Goal: Task Accomplishment & Management: Complete application form

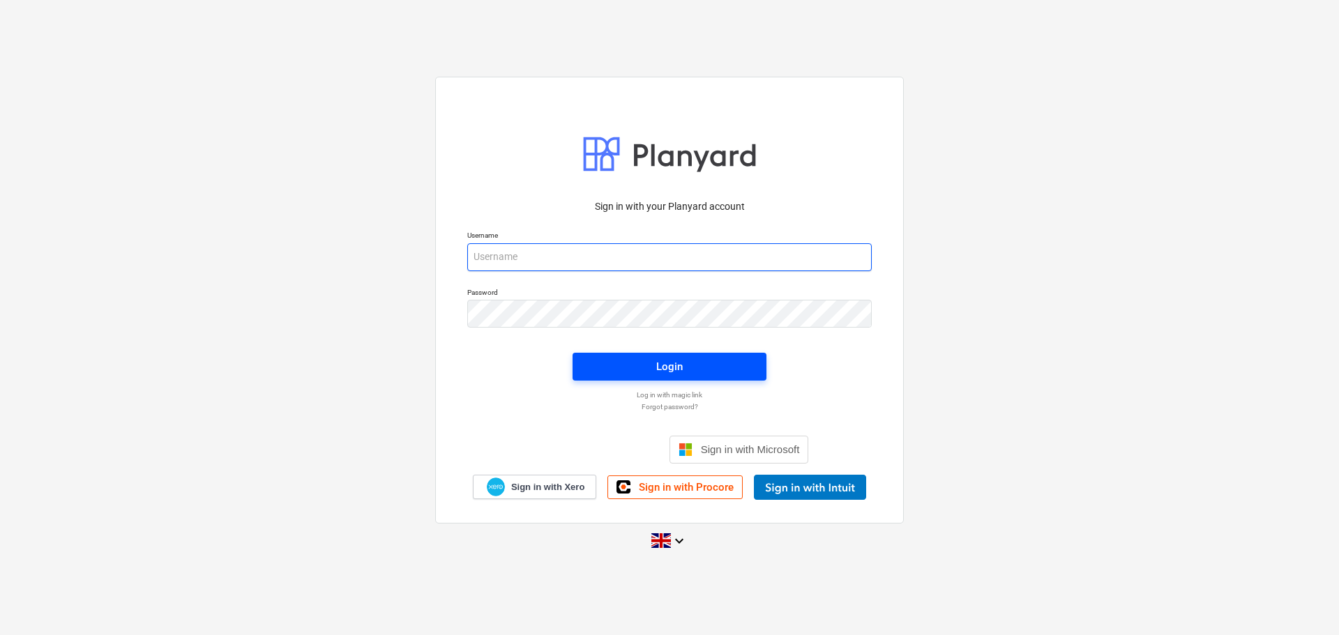
type input "[PERSON_NAME][EMAIL_ADDRESS][PERSON_NAME][DOMAIN_NAME]"
click at [673, 364] on div "Login" at bounding box center [669, 367] width 26 height 18
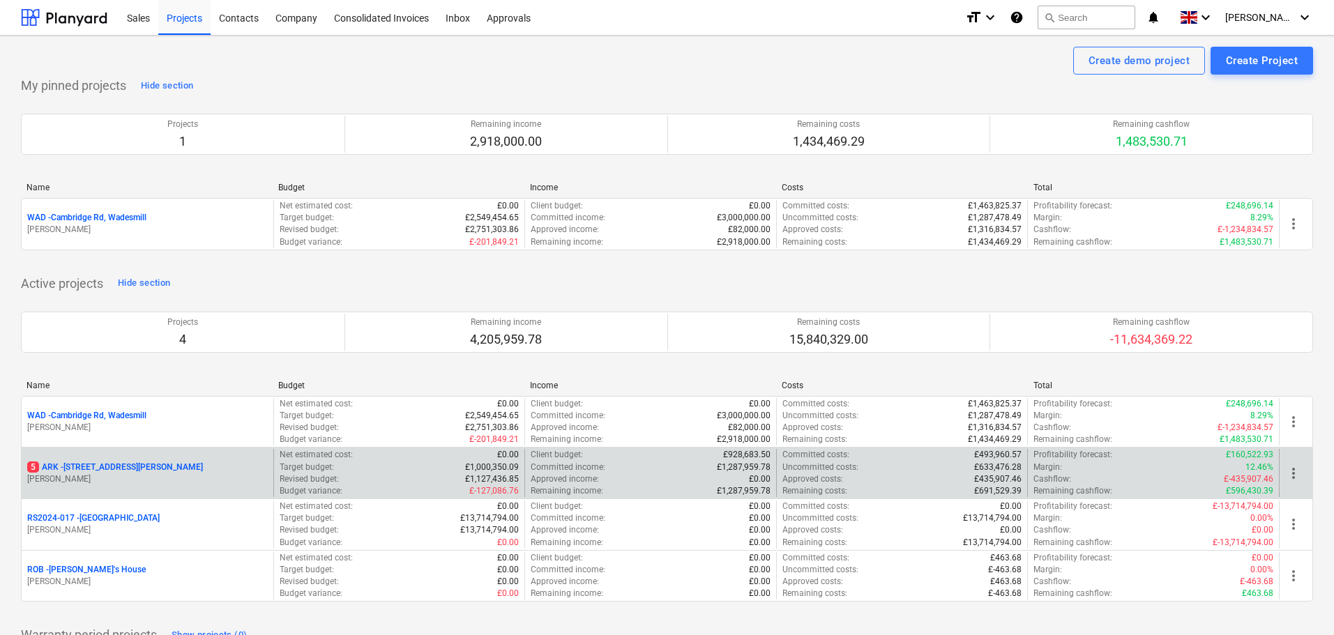
click at [111, 464] on p "5 ARK - 2 Galley [PERSON_NAME]" at bounding box center [115, 468] width 176 height 12
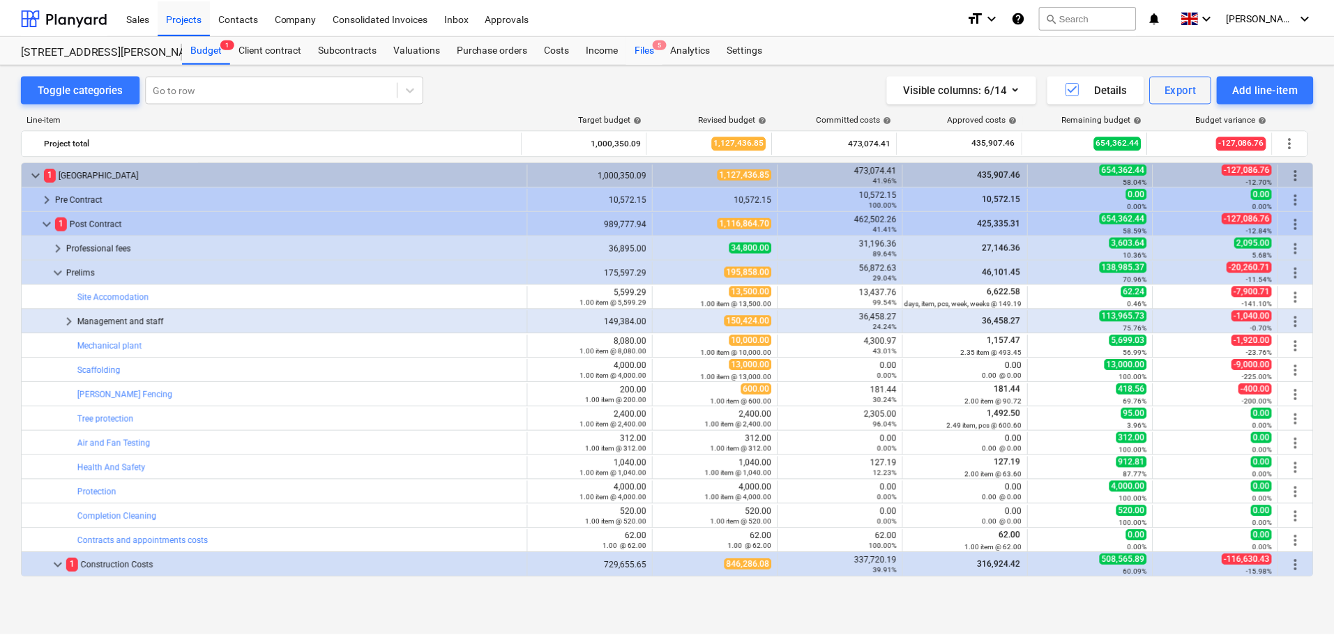
scroll to position [397, 0]
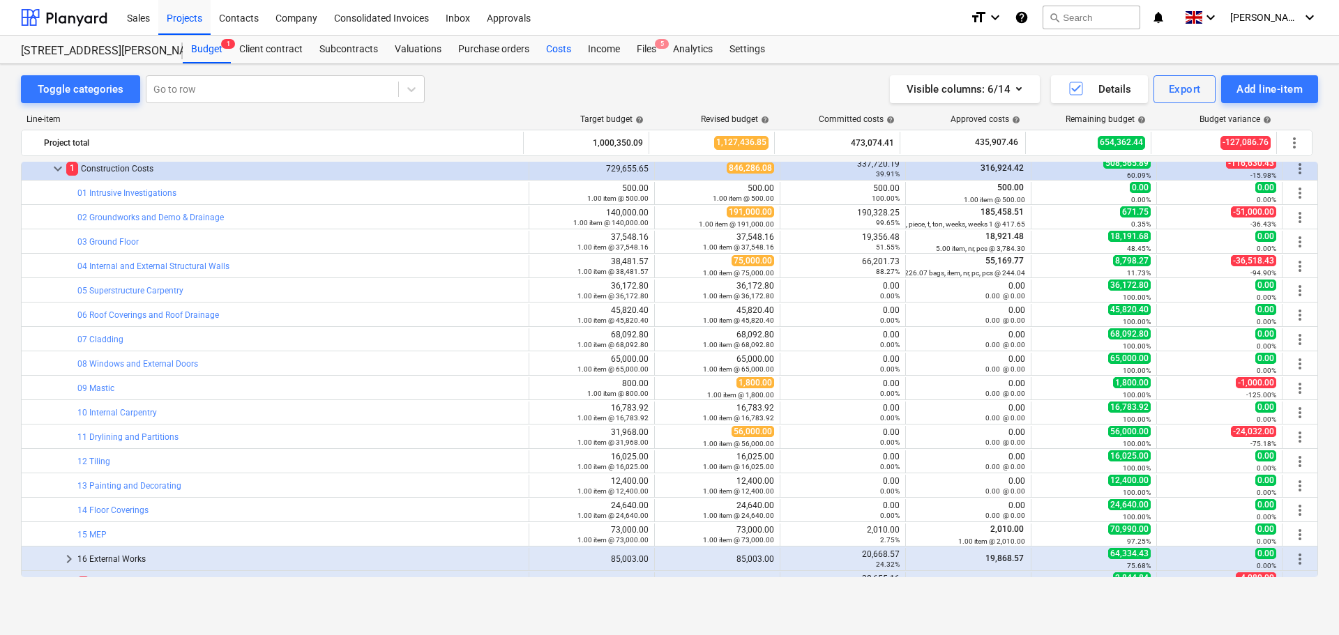
click at [551, 50] on div "Costs" at bounding box center [559, 50] width 42 height 28
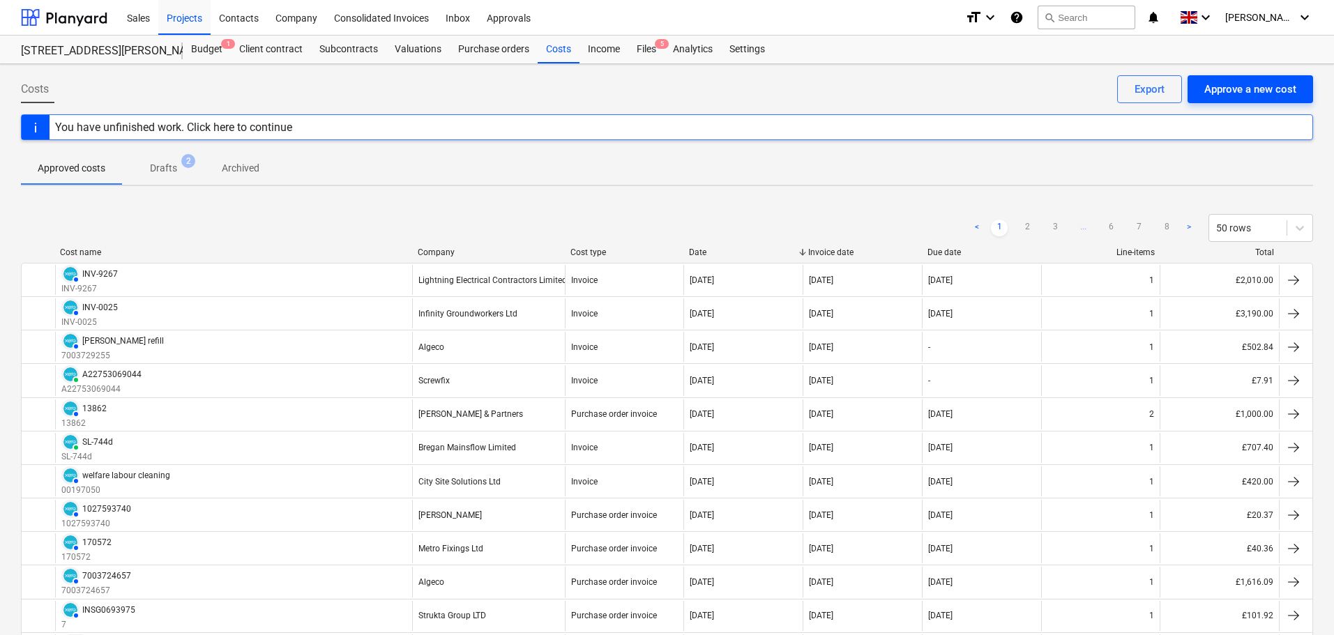
click at [1288, 93] on div "Approve a new cost" at bounding box center [1250, 89] width 92 height 18
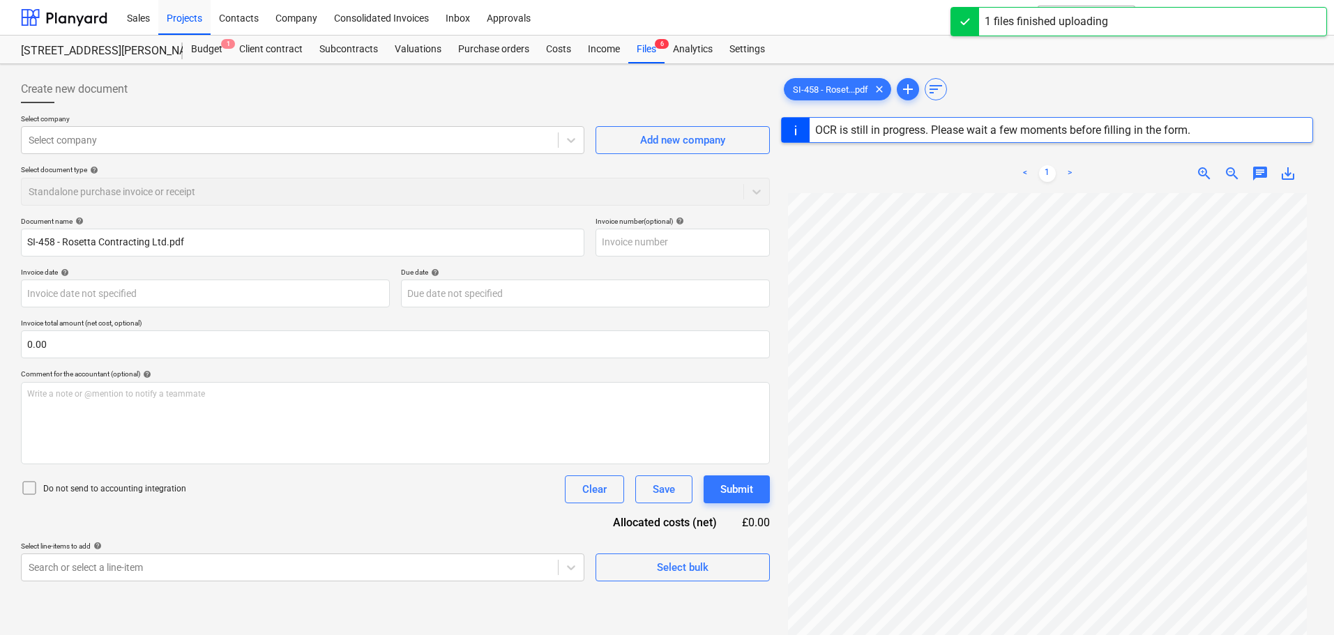
type input "SI-458"
type input "[DATE]"
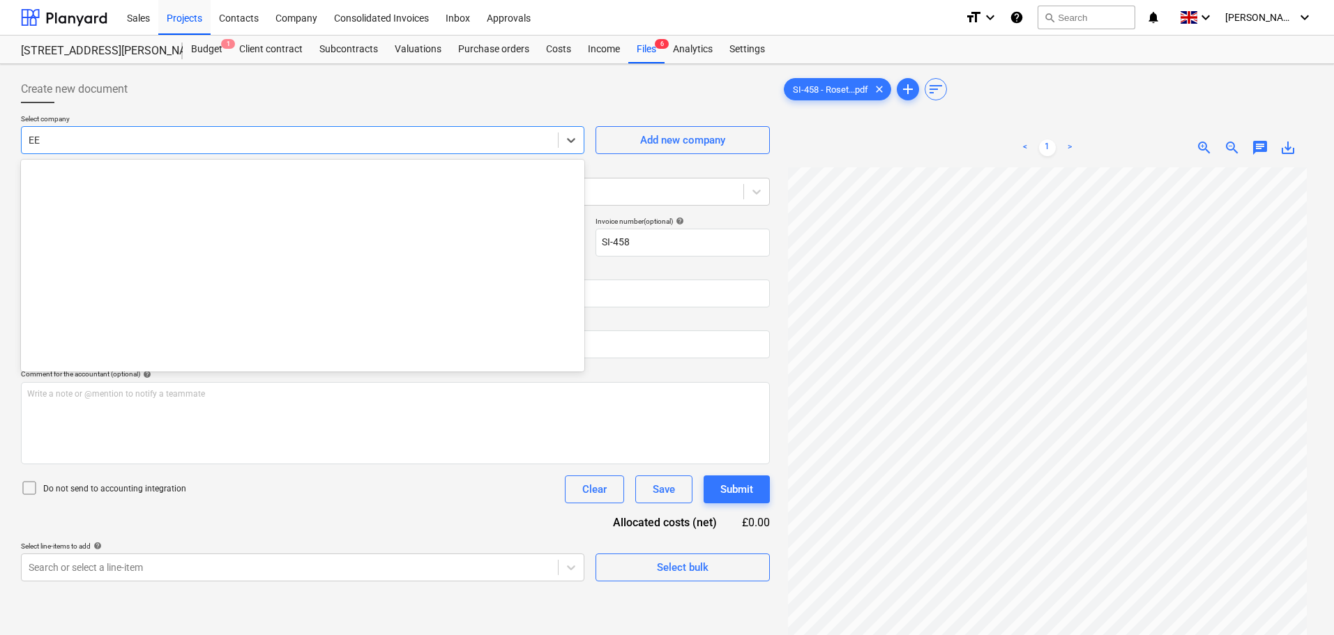
click at [121, 142] on div at bounding box center [290, 140] width 522 height 14
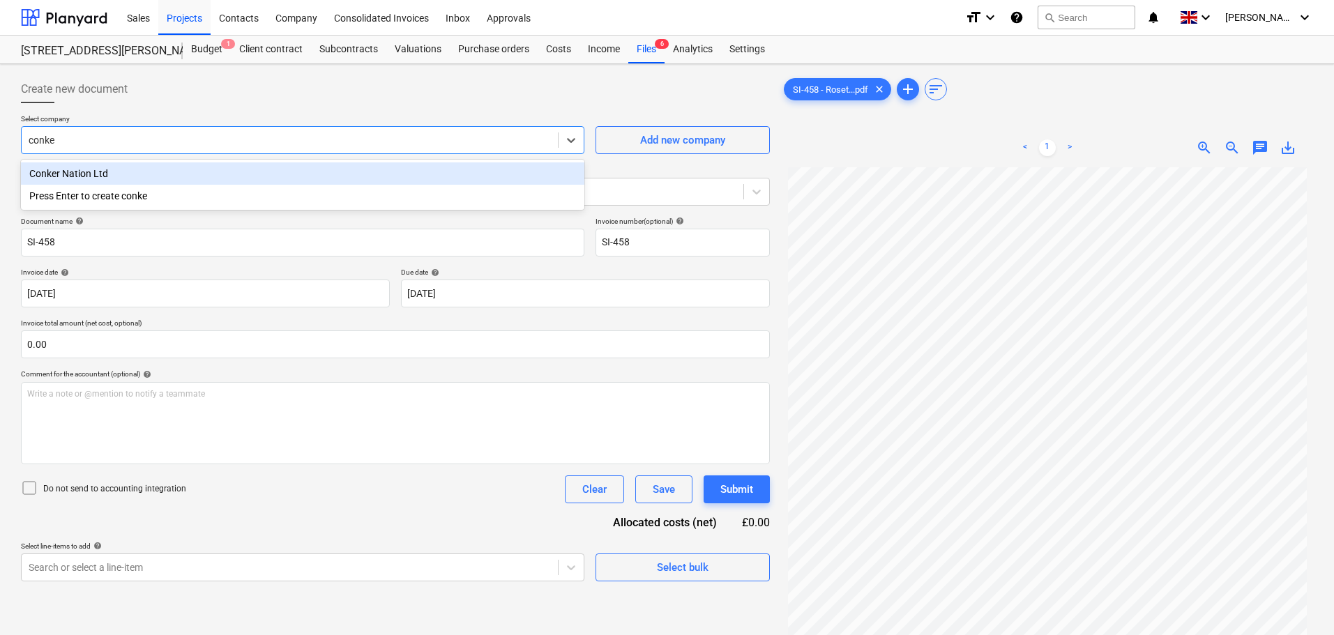
type input "conker"
click at [108, 172] on div "Conker Nation Ltd" at bounding box center [302, 173] width 563 height 22
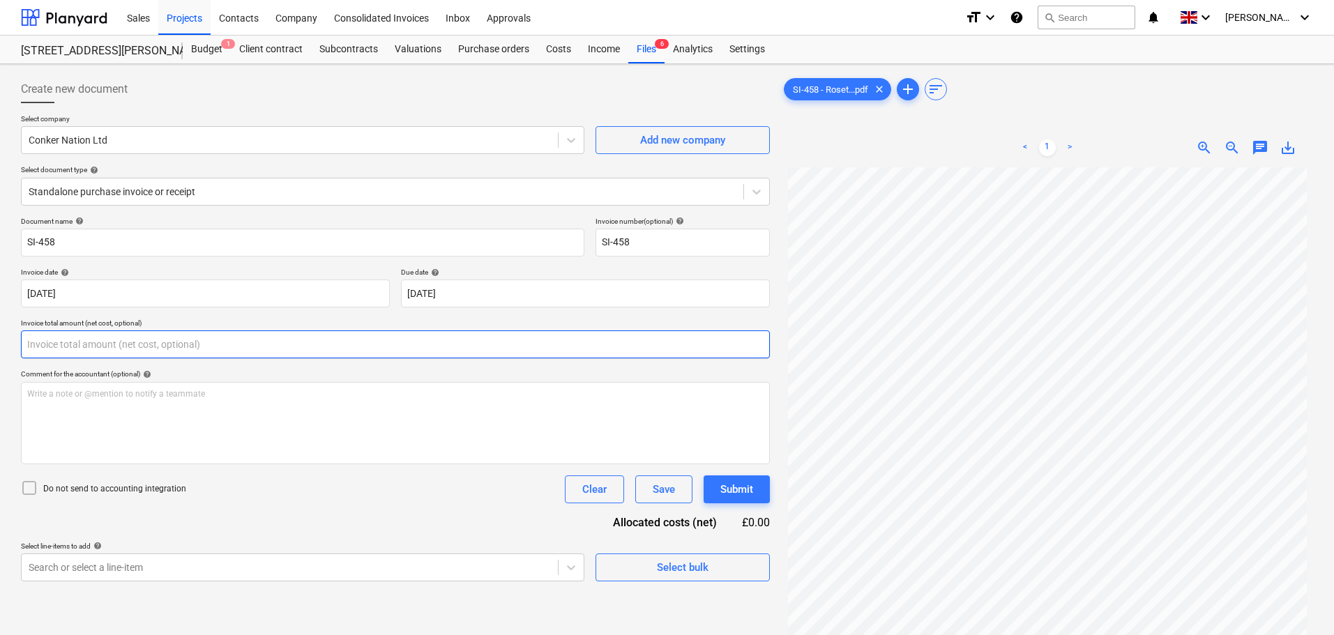
click at [130, 347] on input "text" at bounding box center [395, 344] width 749 height 28
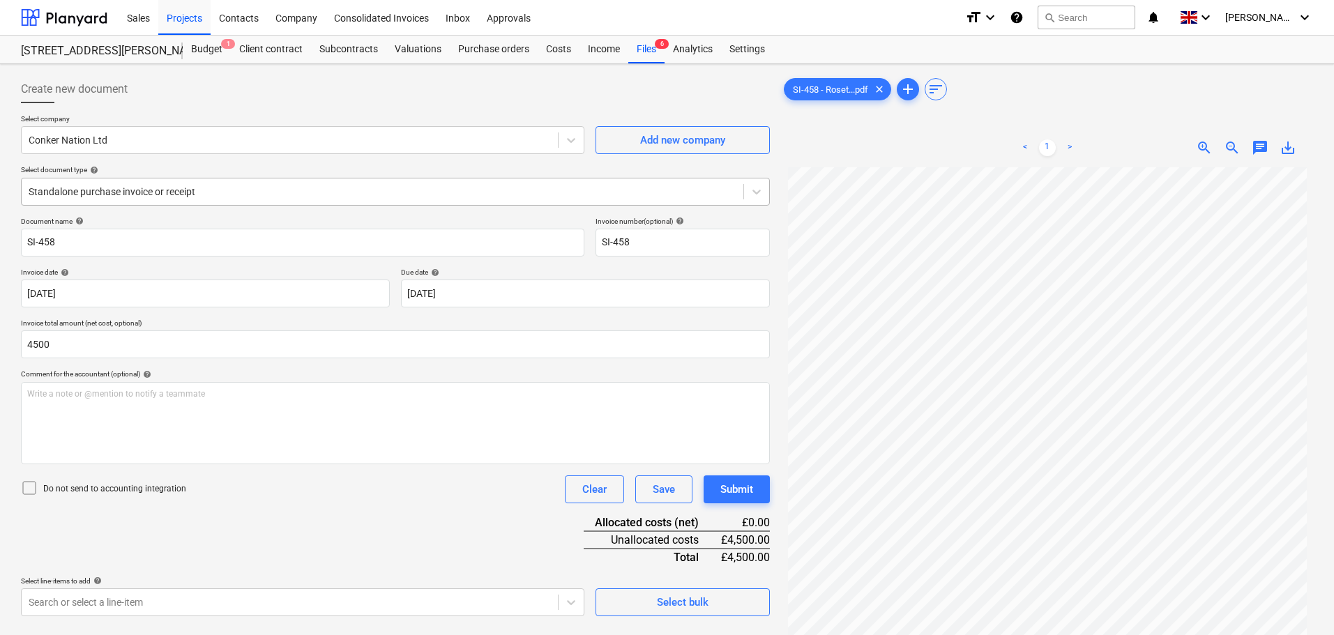
type input "4,500.00"
click at [213, 191] on div at bounding box center [383, 192] width 708 height 14
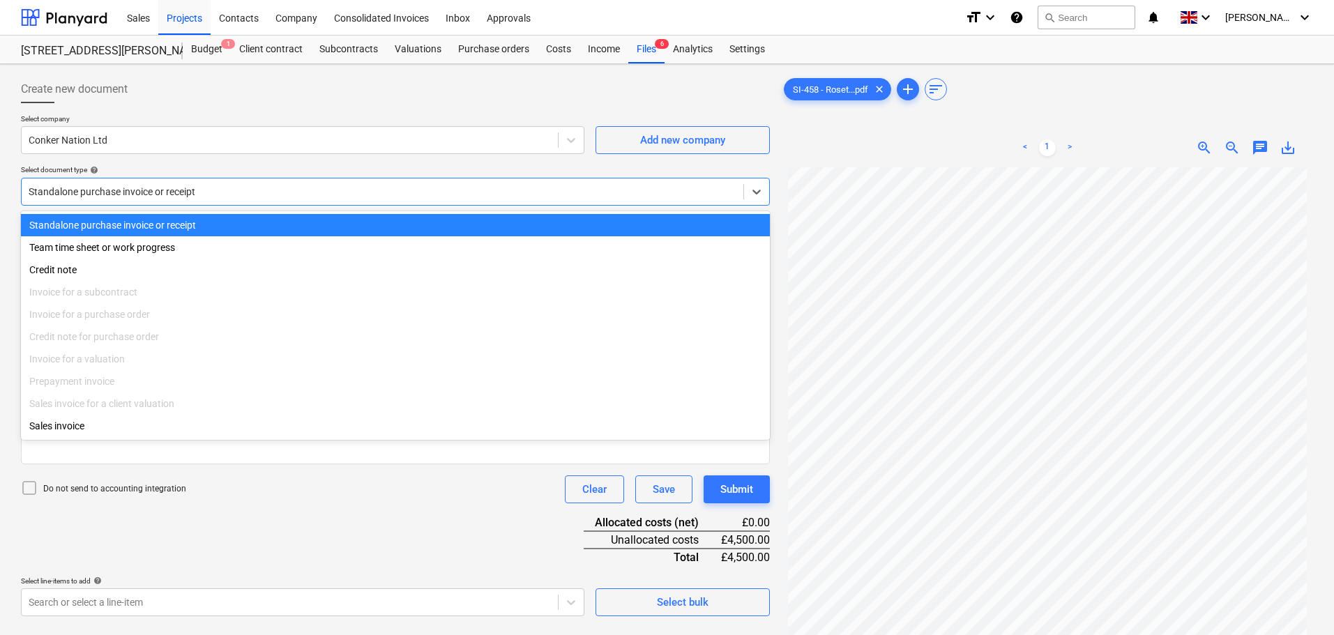
click at [213, 191] on div at bounding box center [383, 192] width 708 height 14
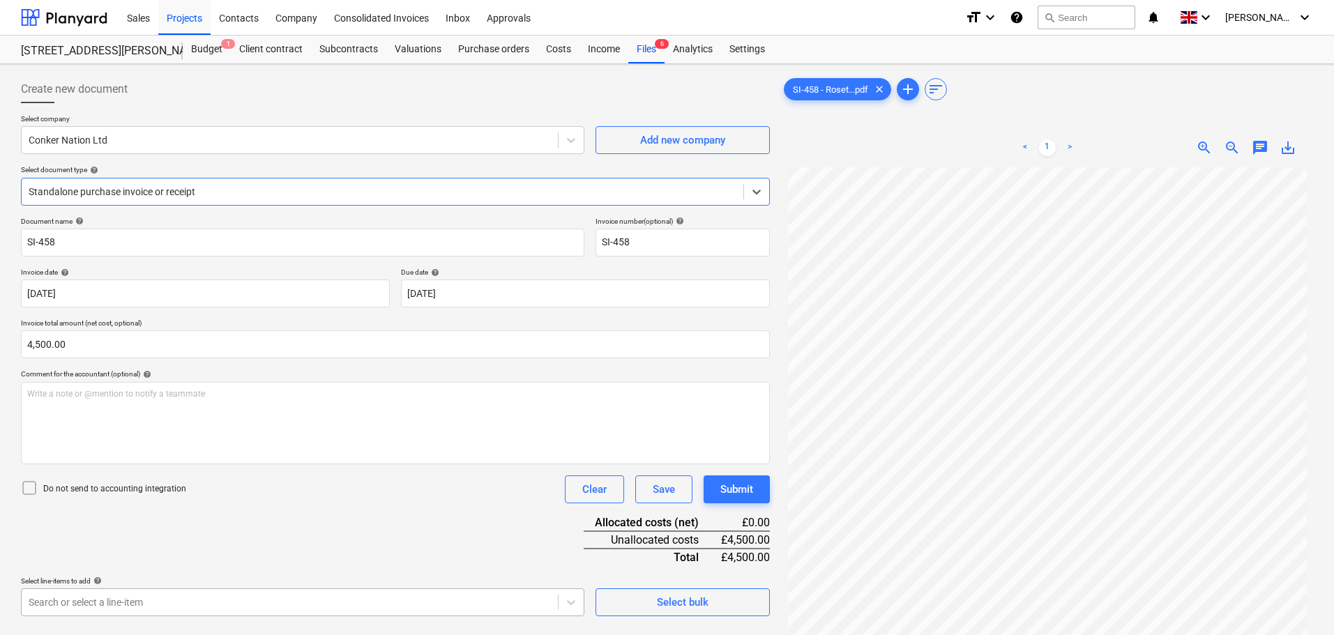
click at [95, 606] on body "Sales Projects Contacts Company Consolidated Invoices Inbox Approvals format_si…" at bounding box center [667, 317] width 1334 height 635
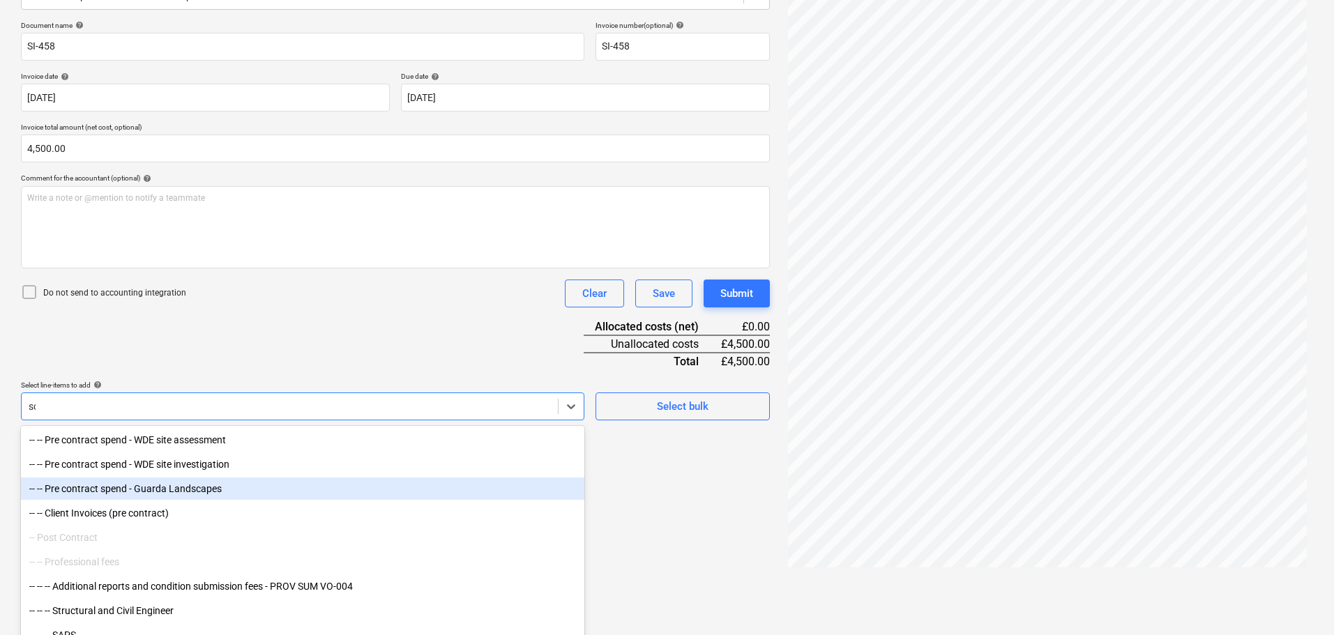
scroll to position [139, 0]
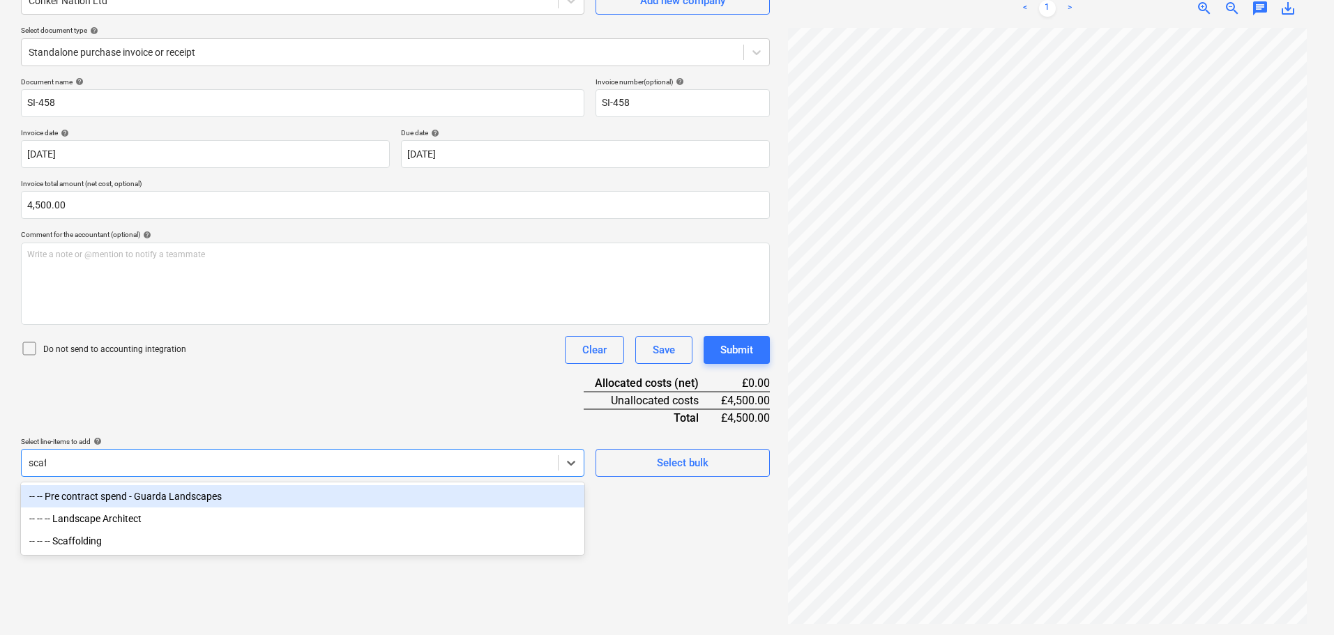
type input "[PERSON_NAME]"
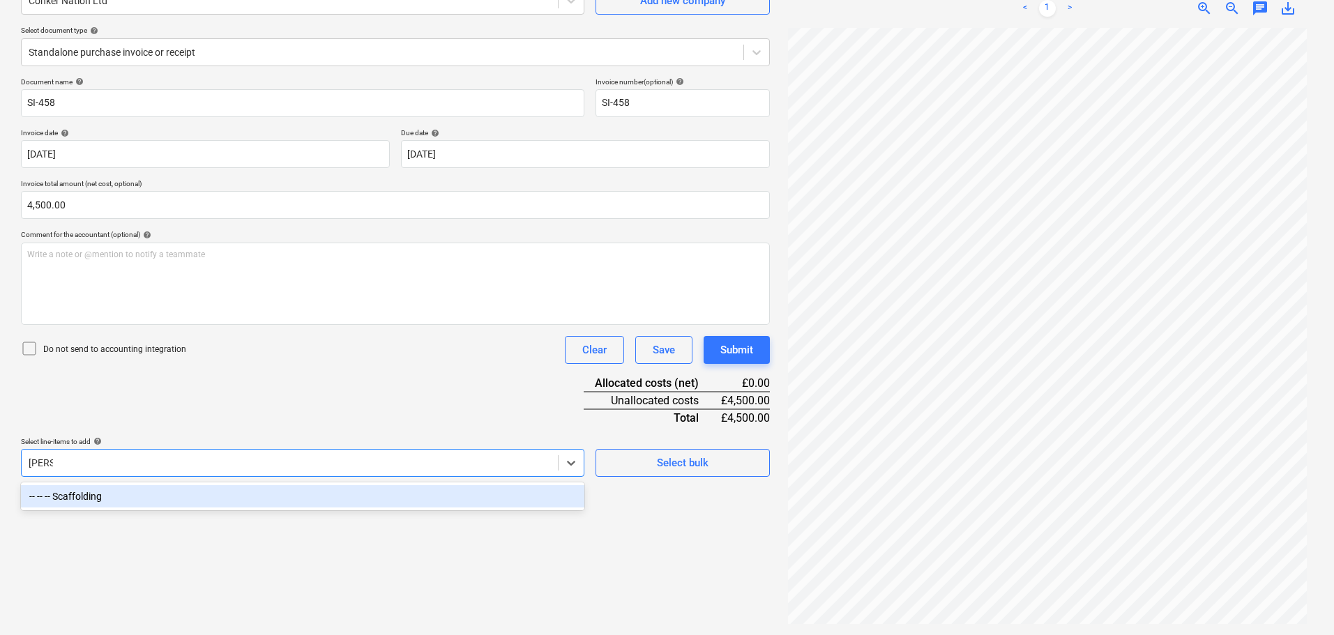
click at [135, 494] on div "-- -- -- Scaffolding" at bounding box center [302, 496] width 563 height 22
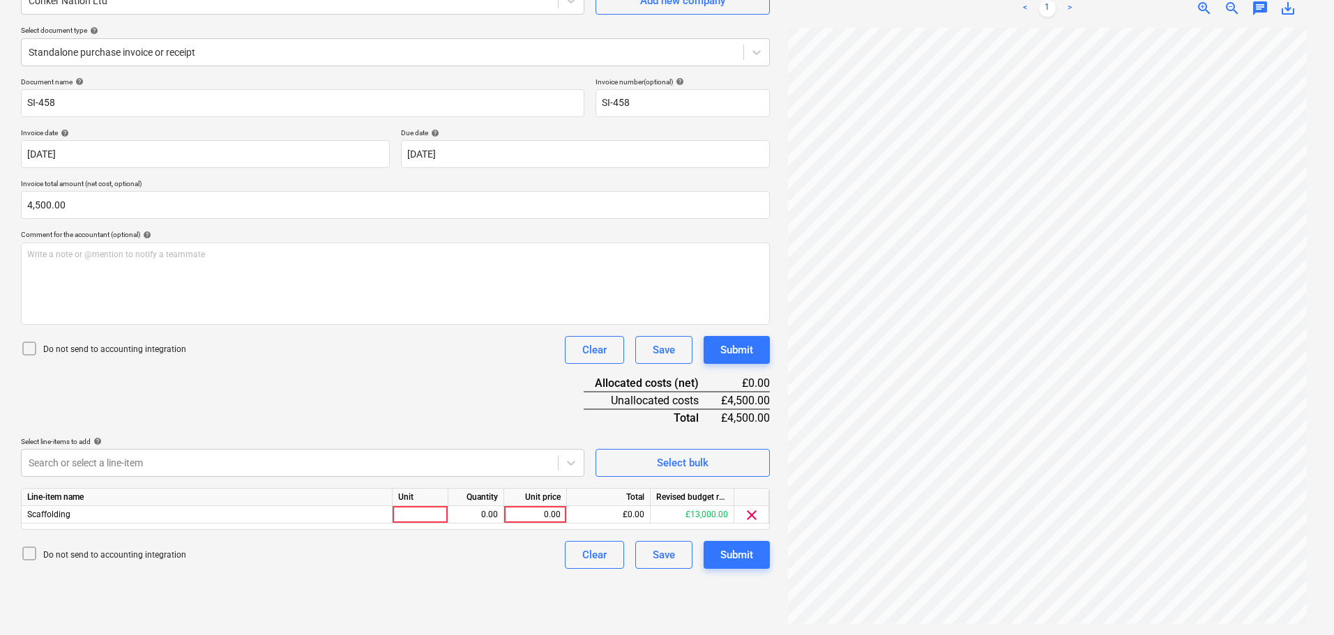
click at [372, 359] on div "Do not send to accounting integration Clear Save Submit" at bounding box center [395, 350] width 749 height 28
click at [429, 510] on div at bounding box center [421, 514] width 56 height 17
type input "item"
type input "4500"
click at [478, 400] on div "Document name help SI-458 Invoice number (optional) help SI-458 Invoice date he…" at bounding box center [395, 323] width 749 height 492
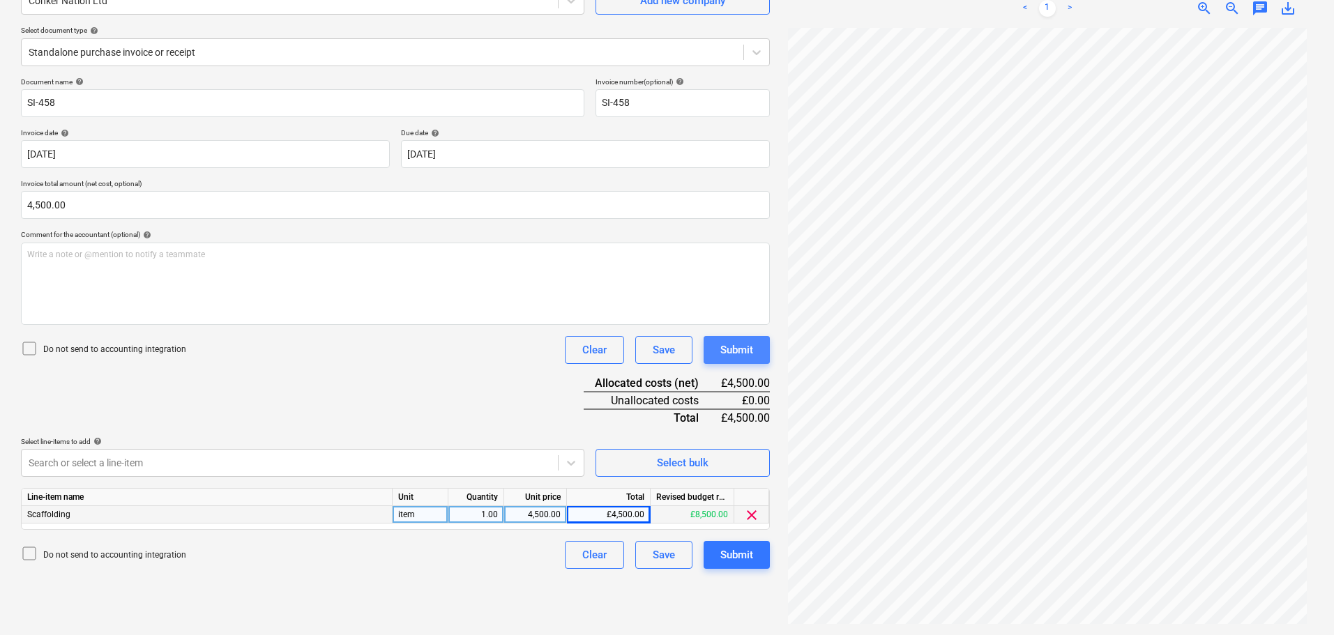
click at [746, 352] on div "Submit" at bounding box center [736, 350] width 33 height 18
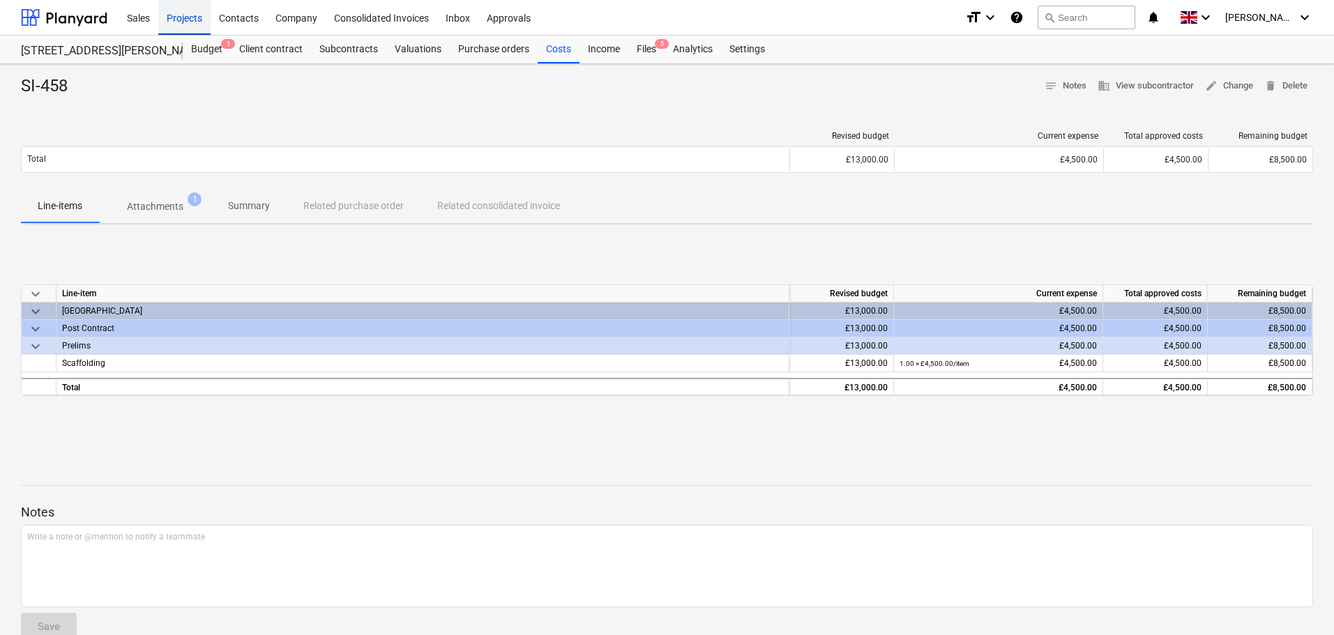
click at [188, 15] on div "Projects" at bounding box center [184, 17] width 52 height 36
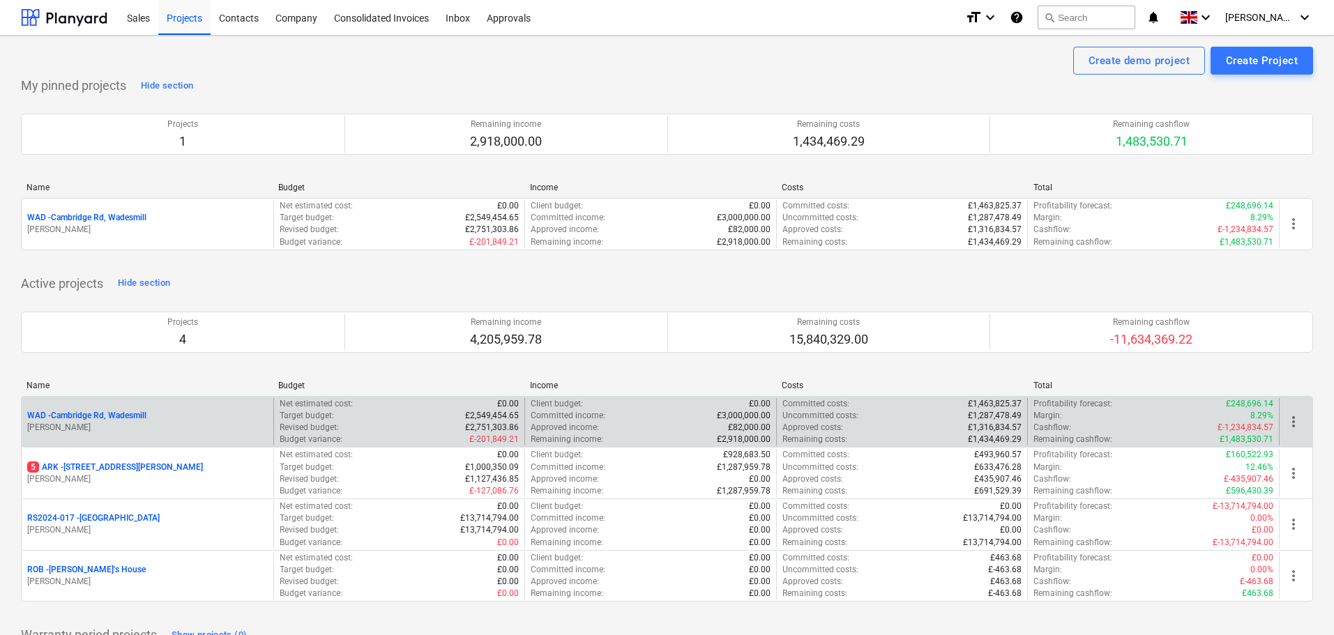
click at [128, 418] on p "WAD - Cambridge Rd, Wadesmill" at bounding box center [86, 416] width 119 height 12
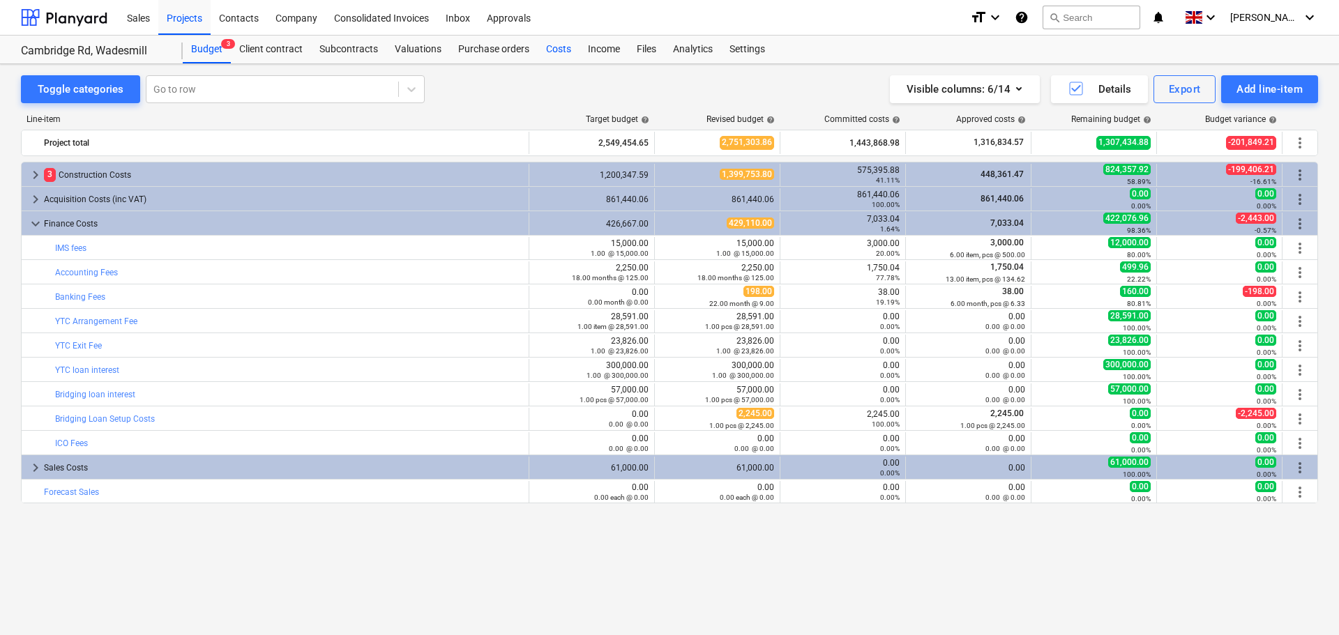
click at [547, 47] on div "Costs" at bounding box center [559, 50] width 42 height 28
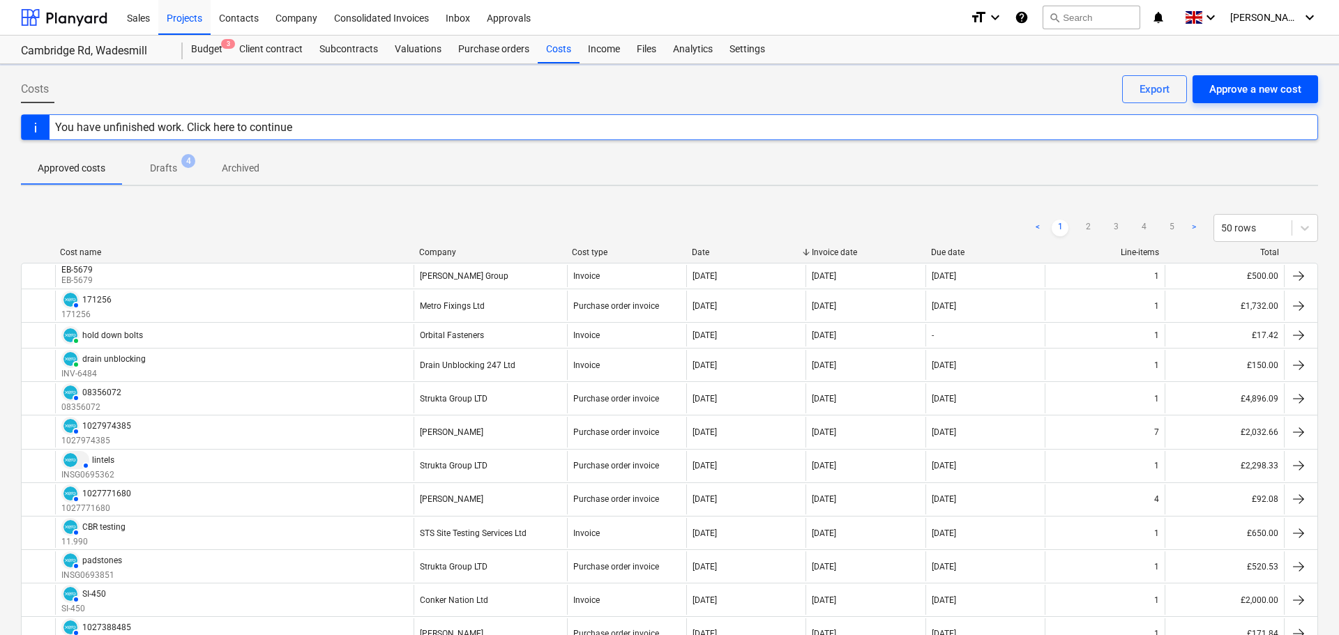
click at [1278, 84] on div "Approve a new cost" at bounding box center [1255, 89] width 92 height 18
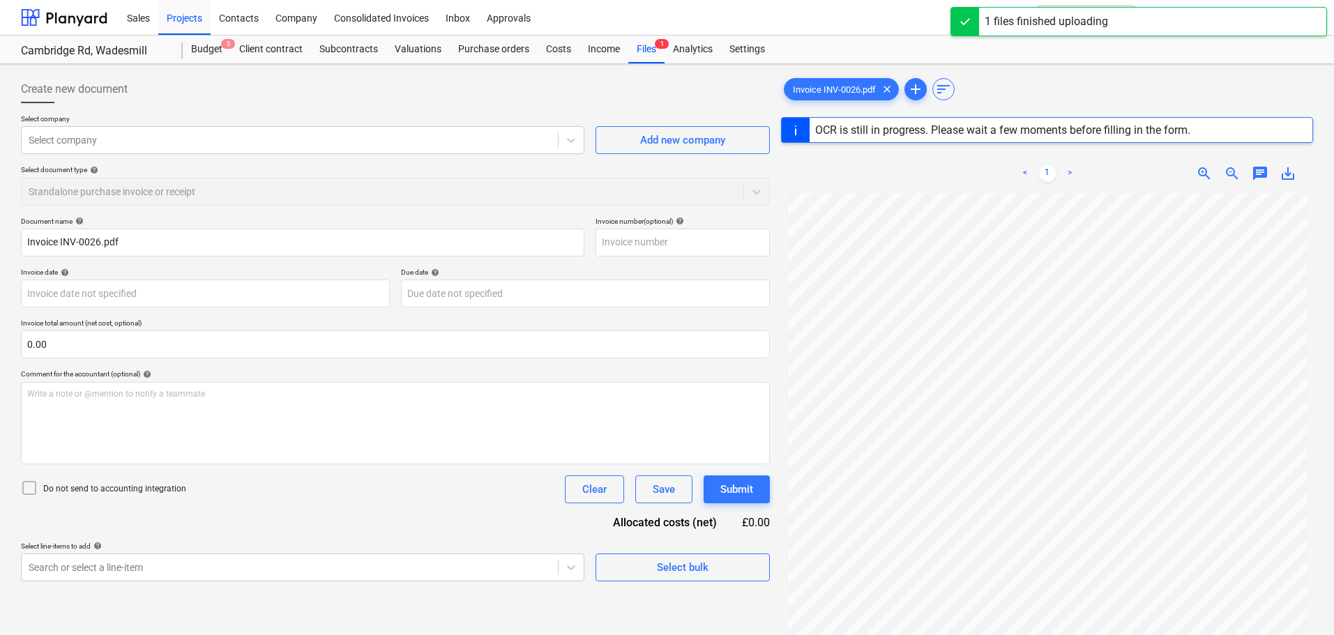
type input "INV-0026"
type input "[DATE]"
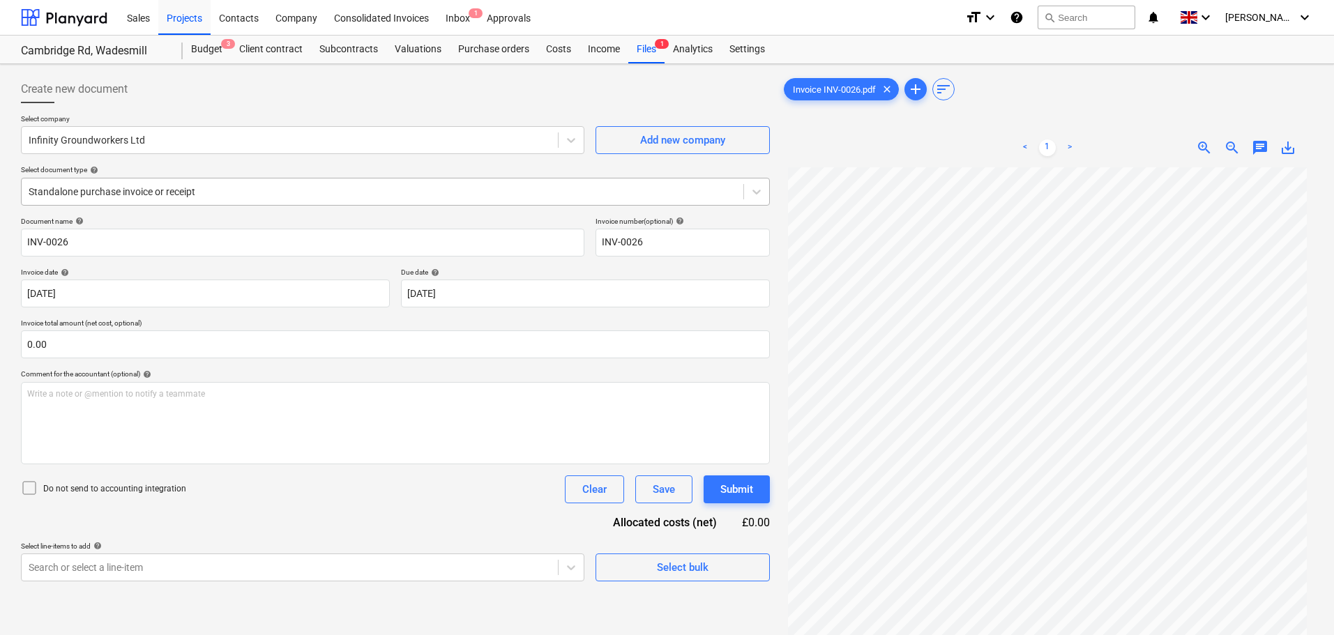
click at [147, 201] on div "Standalone purchase invoice or receipt" at bounding box center [383, 192] width 722 height 20
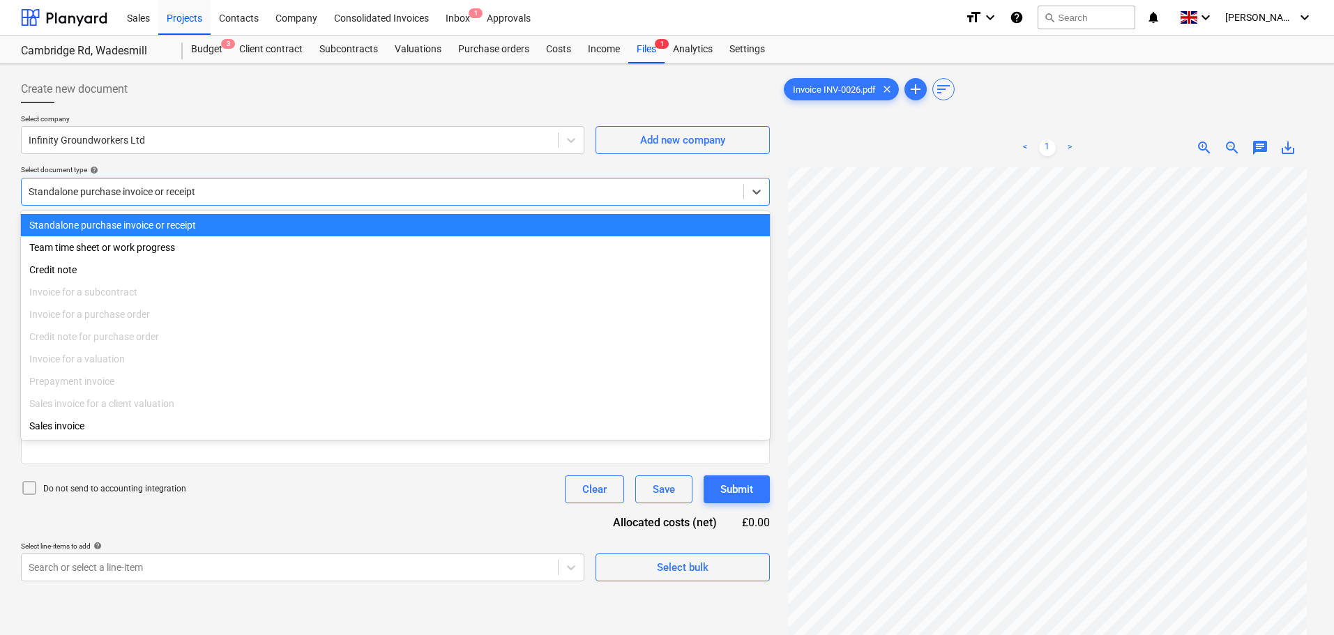
click at [153, 198] on div at bounding box center [383, 192] width 708 height 14
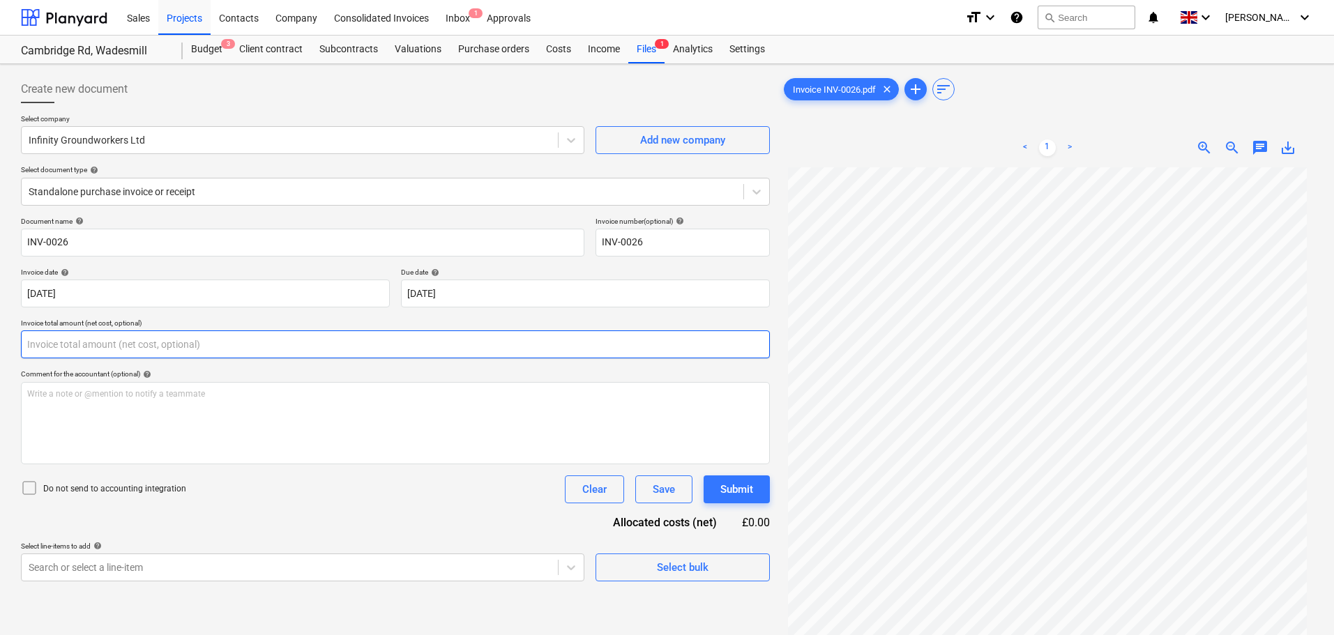
click at [68, 341] on input "text" at bounding box center [395, 344] width 749 height 28
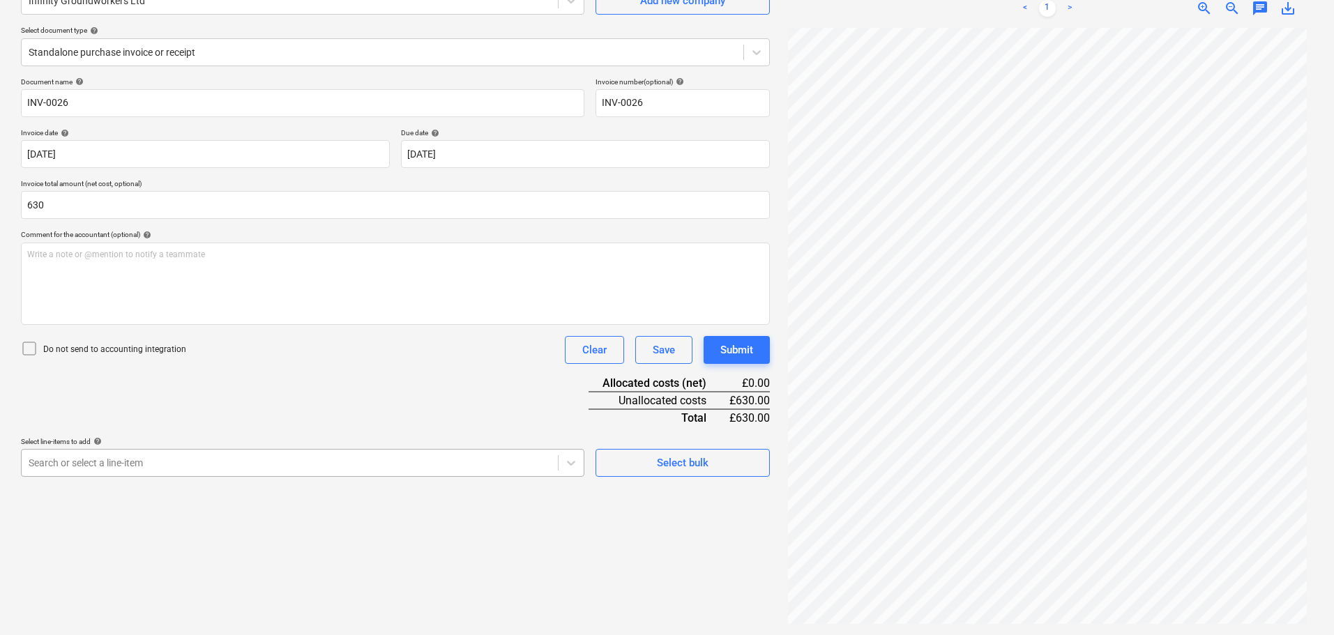
type input "630.00"
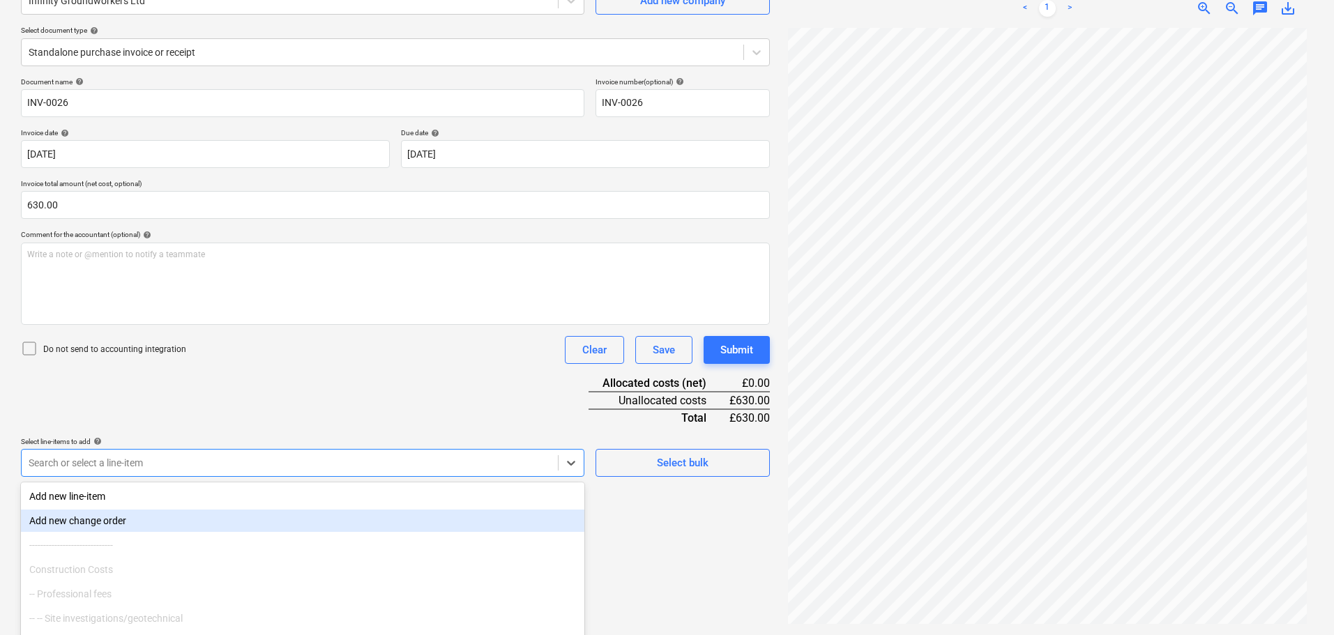
click at [171, 466] on body "Sales Projects Contacts Company Consolidated Invoices Inbox 1 Approvals format_…" at bounding box center [667, 178] width 1334 height 635
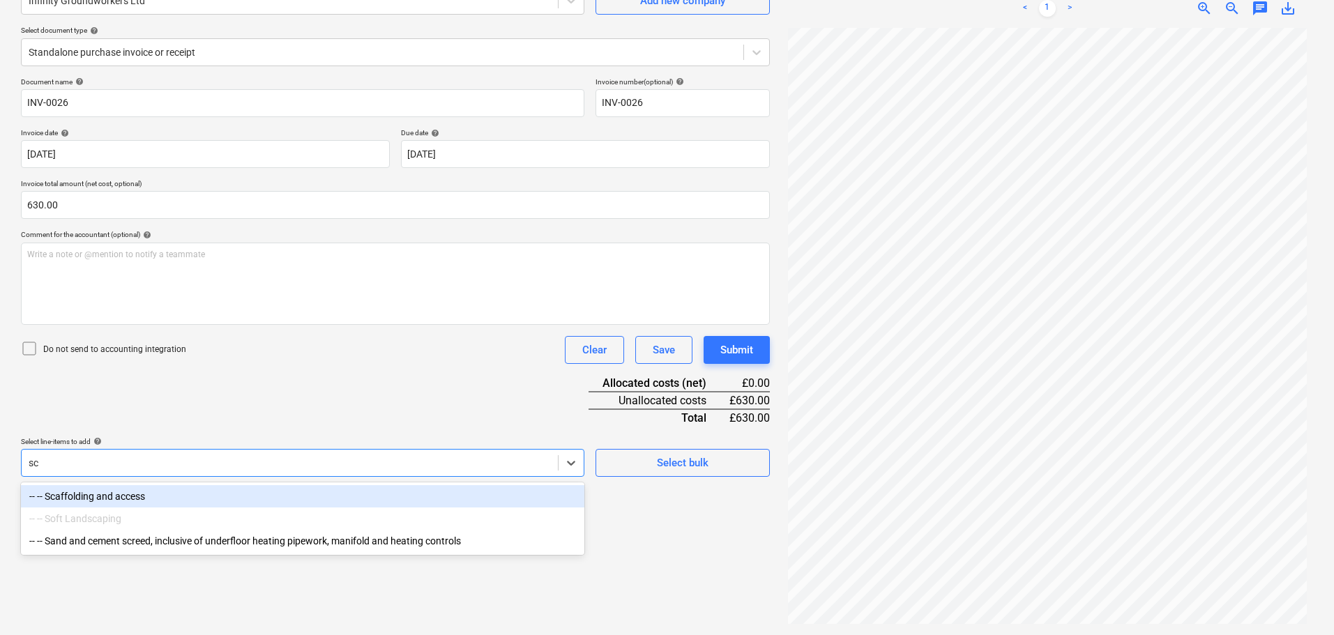
scroll to position [139, 0]
type input "sca"
click at [199, 493] on div "-- -- Scaffolding and access" at bounding box center [302, 496] width 563 height 22
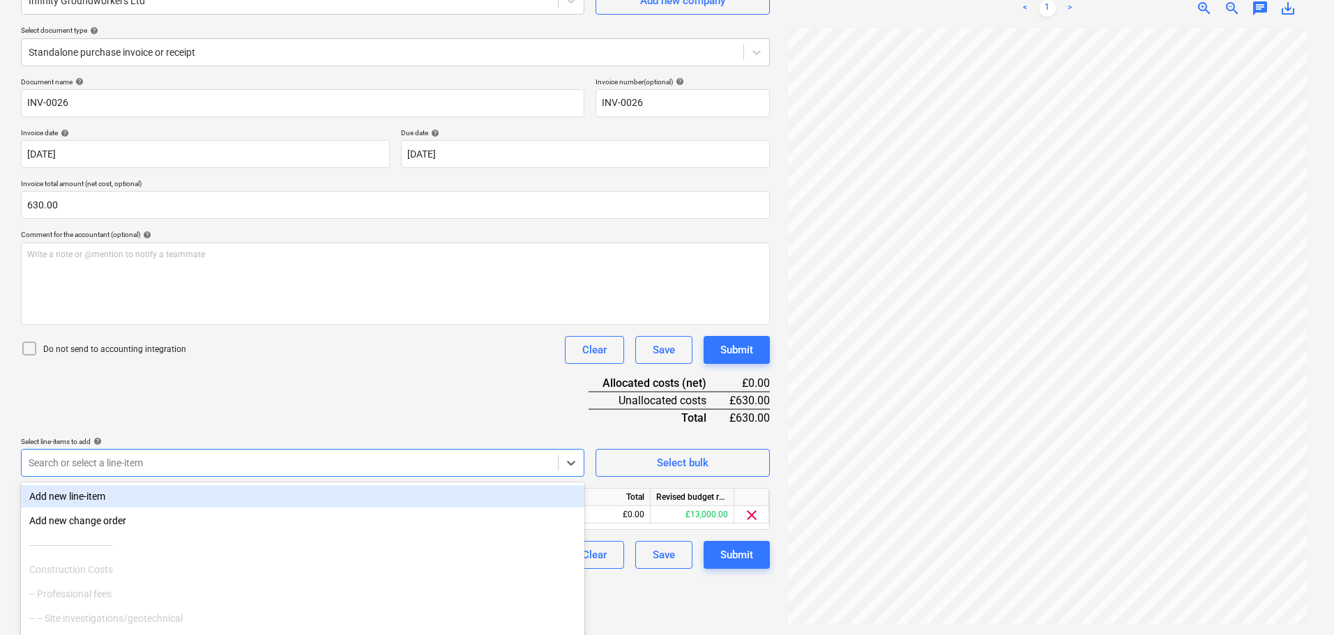
click at [266, 410] on div "Document name help INV-0026 Invoice number (optional) help INV-0026 Invoice dat…" at bounding box center [395, 323] width 749 height 492
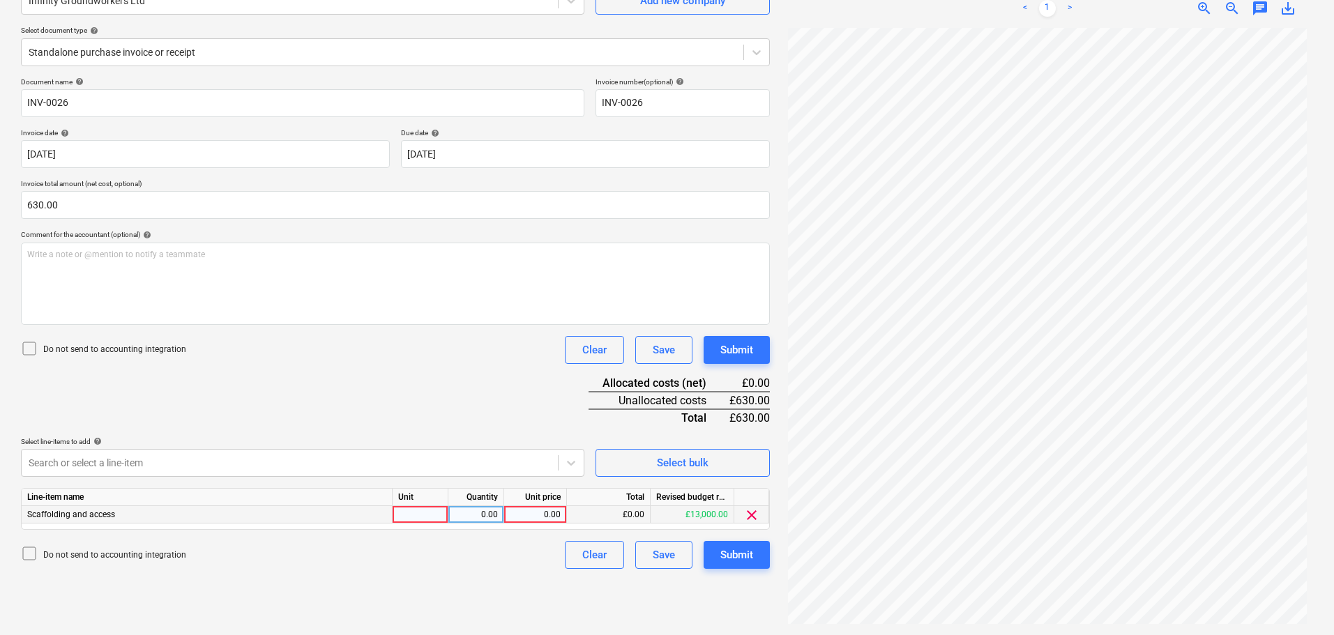
click at [416, 521] on div at bounding box center [421, 514] width 56 height 17
type input "item"
type input "630"
click at [313, 374] on div "Document name help INV-0026 Invoice number (optional) help INV-0026 Invoice dat…" at bounding box center [395, 323] width 749 height 492
click at [742, 549] on div "Submit" at bounding box center [736, 555] width 33 height 18
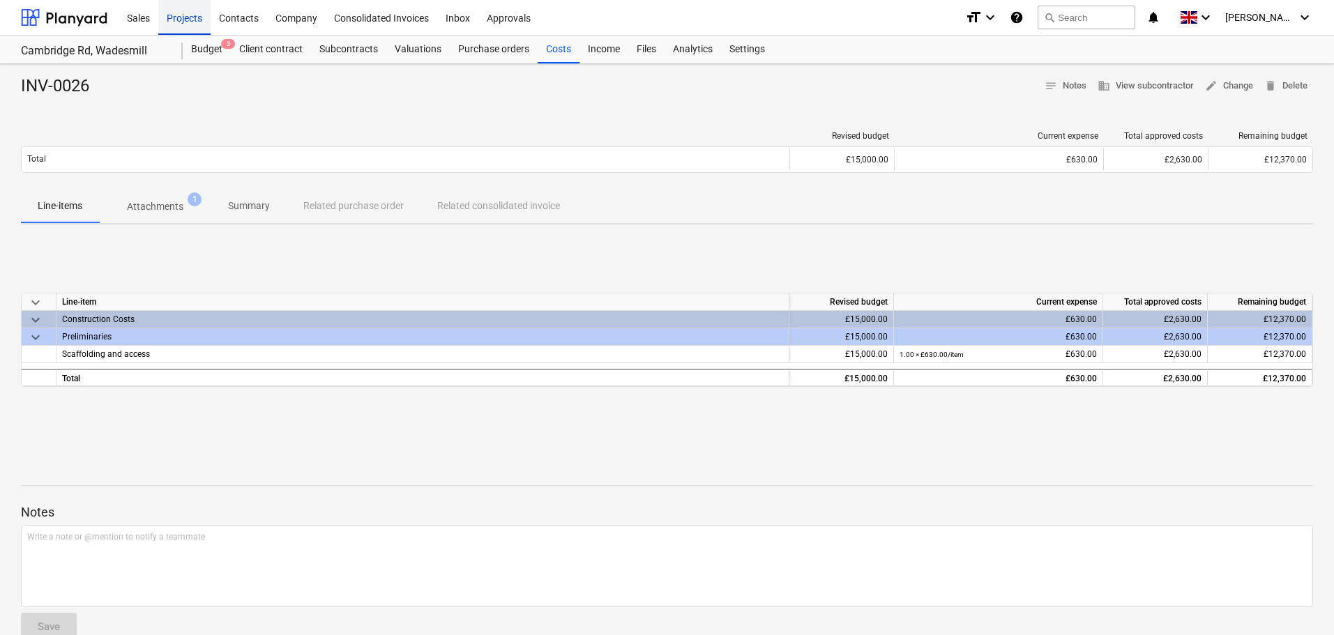
click at [192, 20] on div "Projects" at bounding box center [184, 17] width 52 height 36
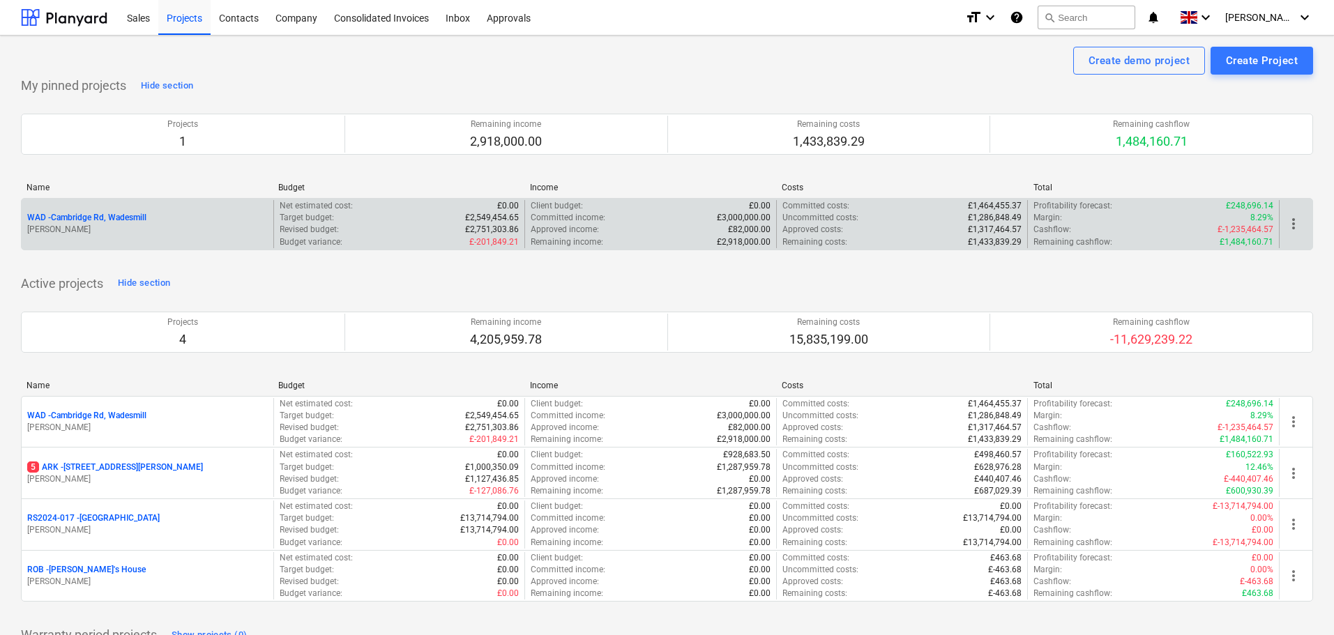
click at [90, 212] on p "WAD - Cambridge Rd, Wadesmill" at bounding box center [86, 218] width 119 height 12
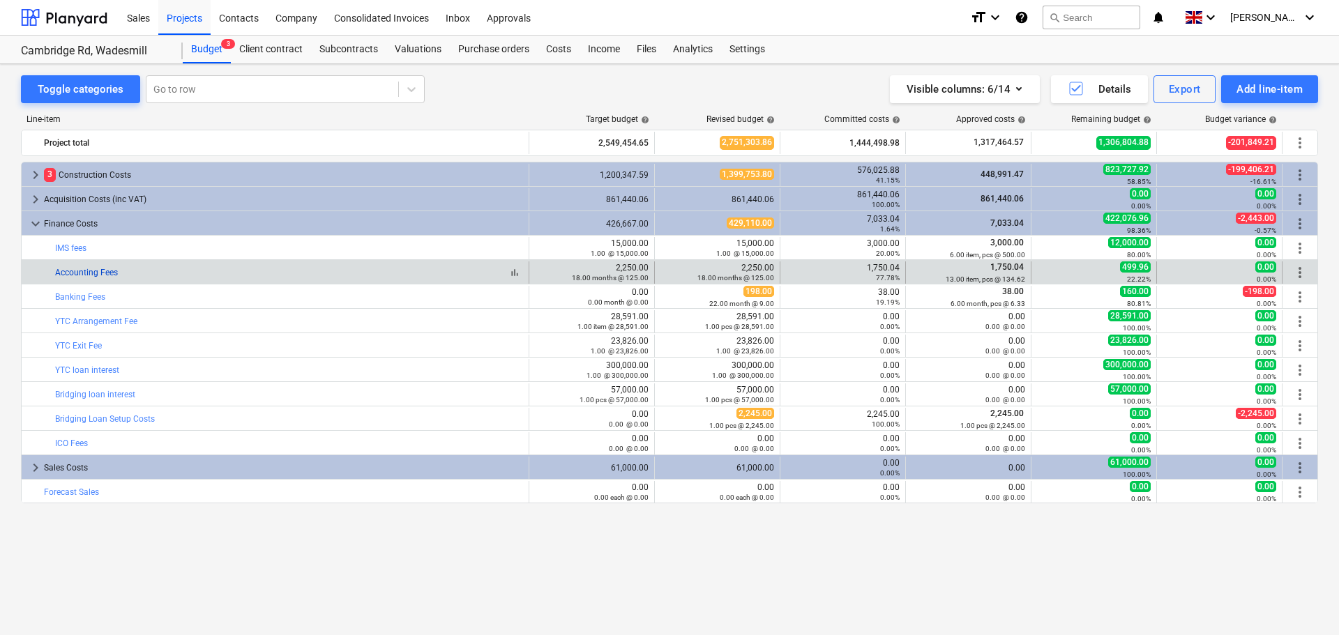
click at [98, 271] on link "Accounting Fees" at bounding box center [86, 273] width 63 height 10
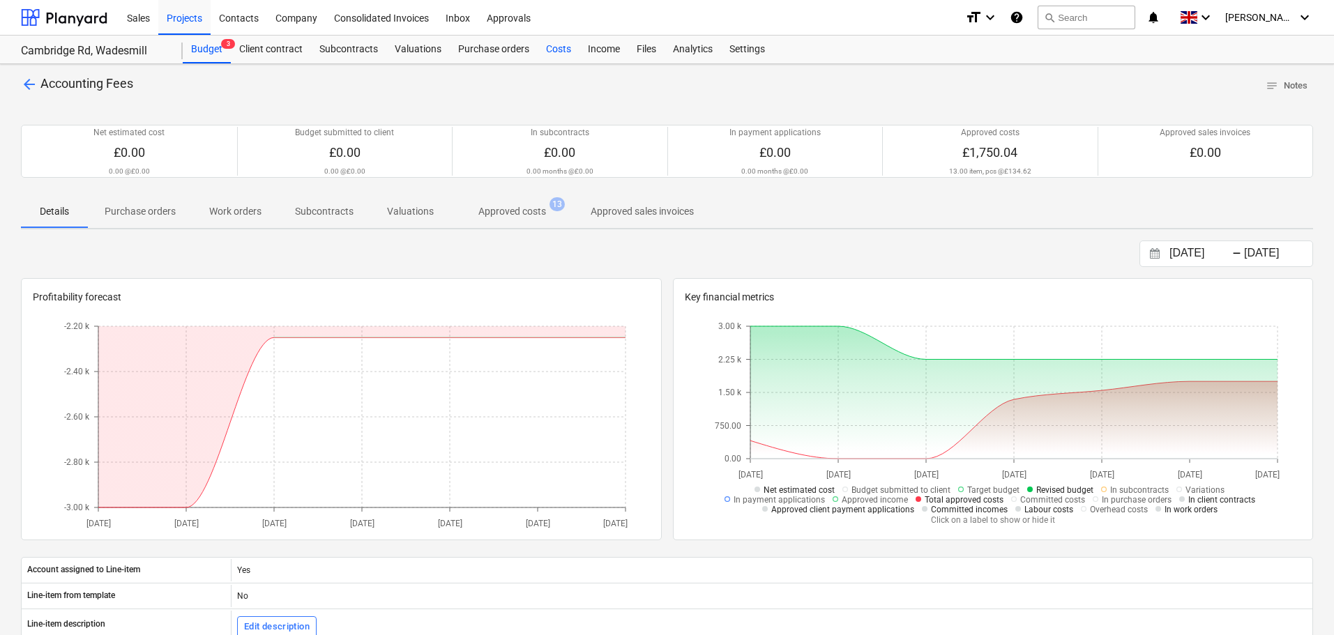
click at [558, 50] on div "Costs" at bounding box center [559, 50] width 42 height 28
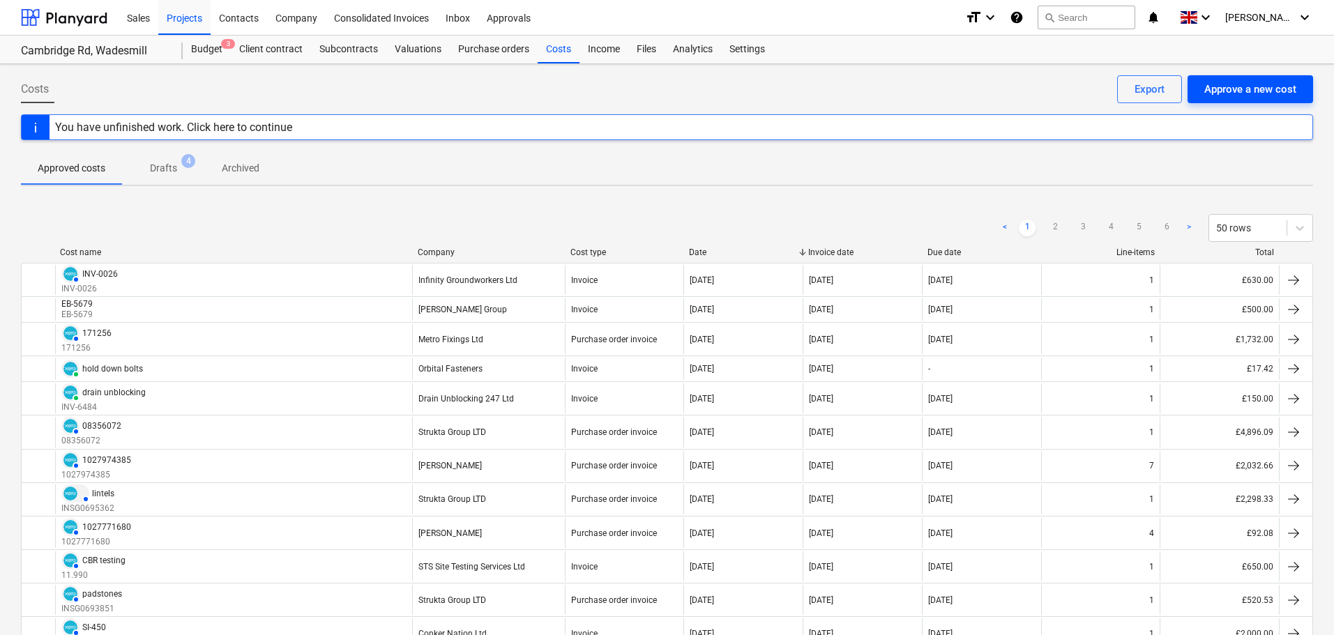
click at [1269, 91] on div "Approve a new cost" at bounding box center [1250, 89] width 92 height 18
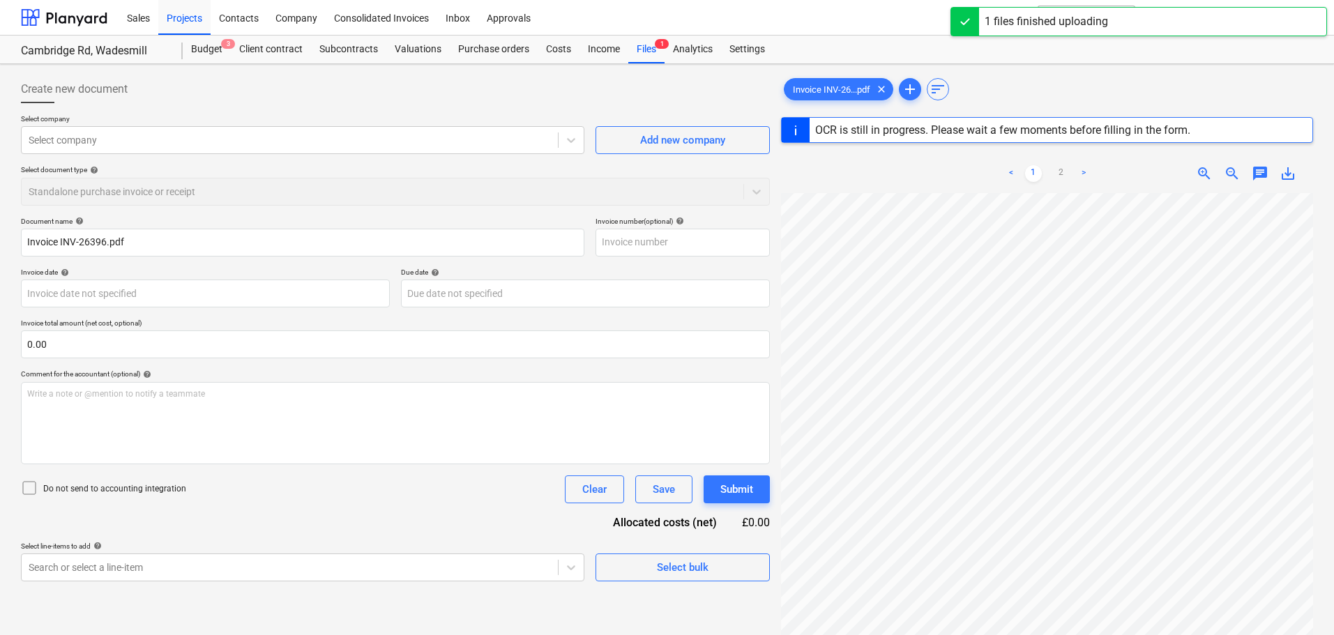
type input "INV-26396"
type input "[DATE]"
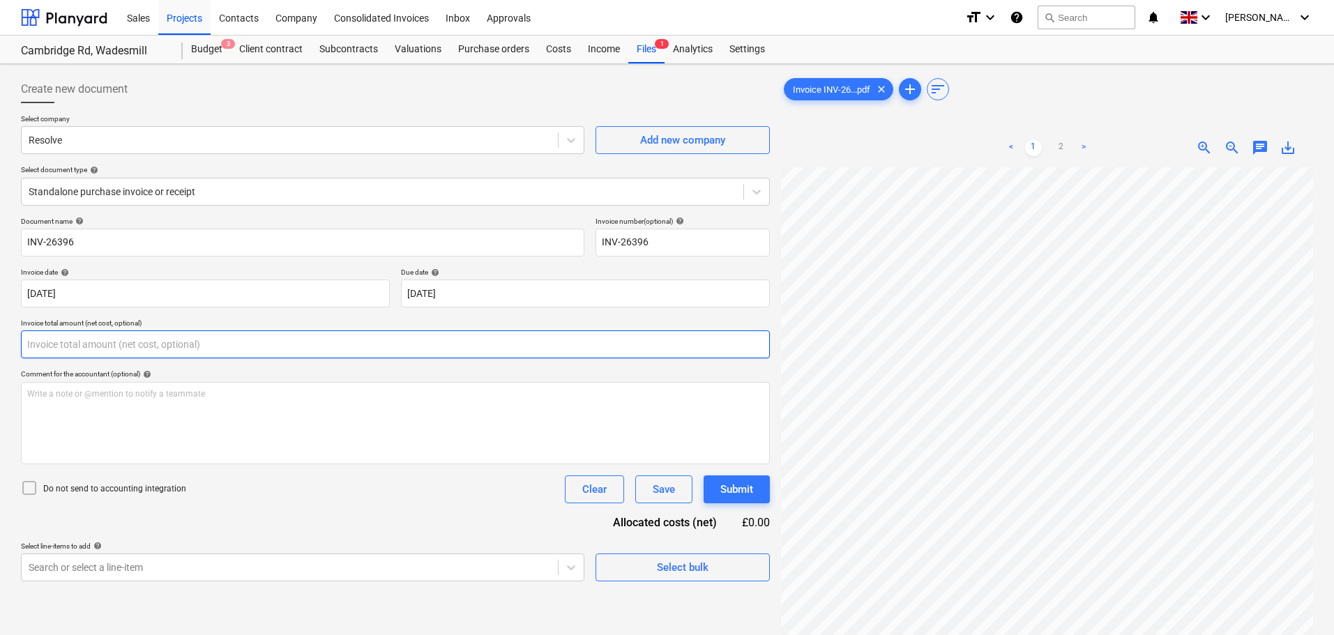
click at [56, 344] on input "text" at bounding box center [395, 344] width 749 height 28
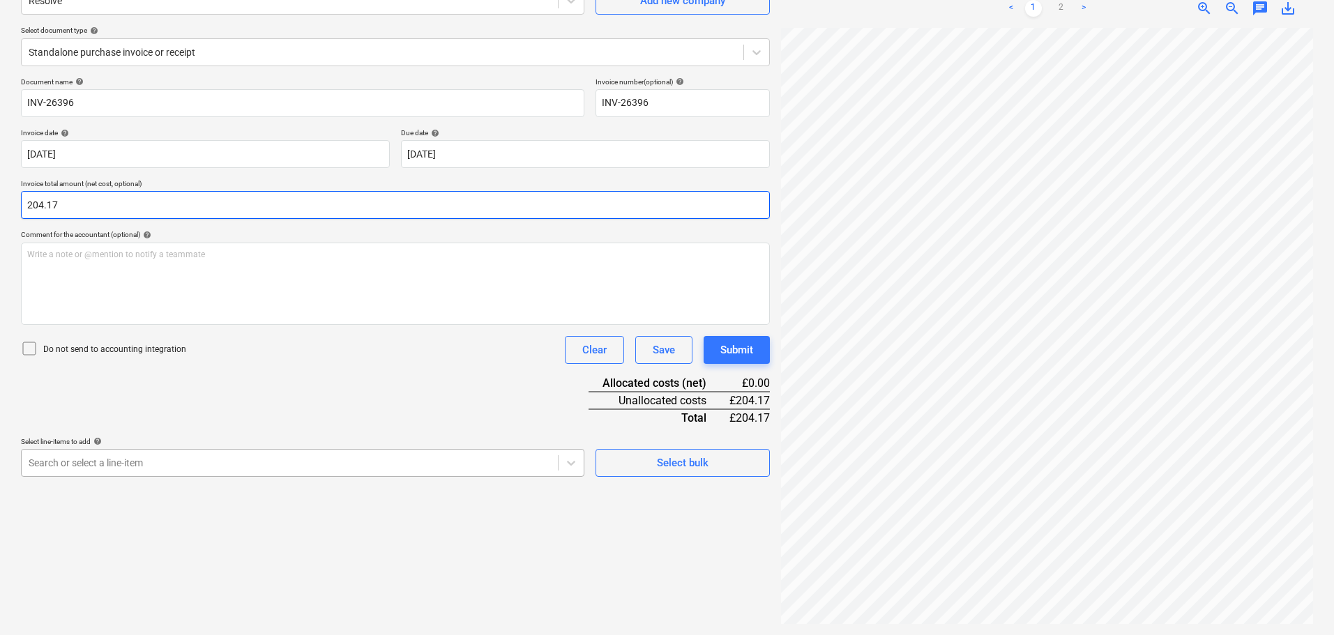
type input "204.17"
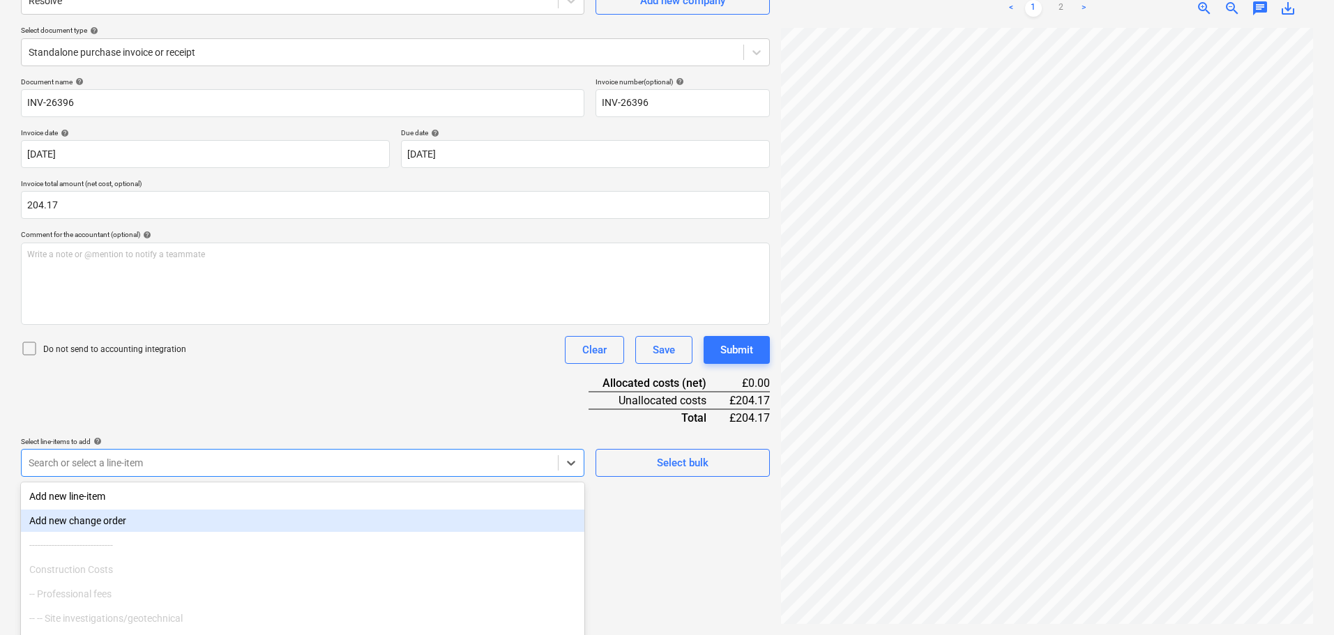
click at [87, 455] on body "Sales Projects Contacts Company Consolidated Invoices Inbox 1 Approvals format_…" at bounding box center [667, 178] width 1334 height 635
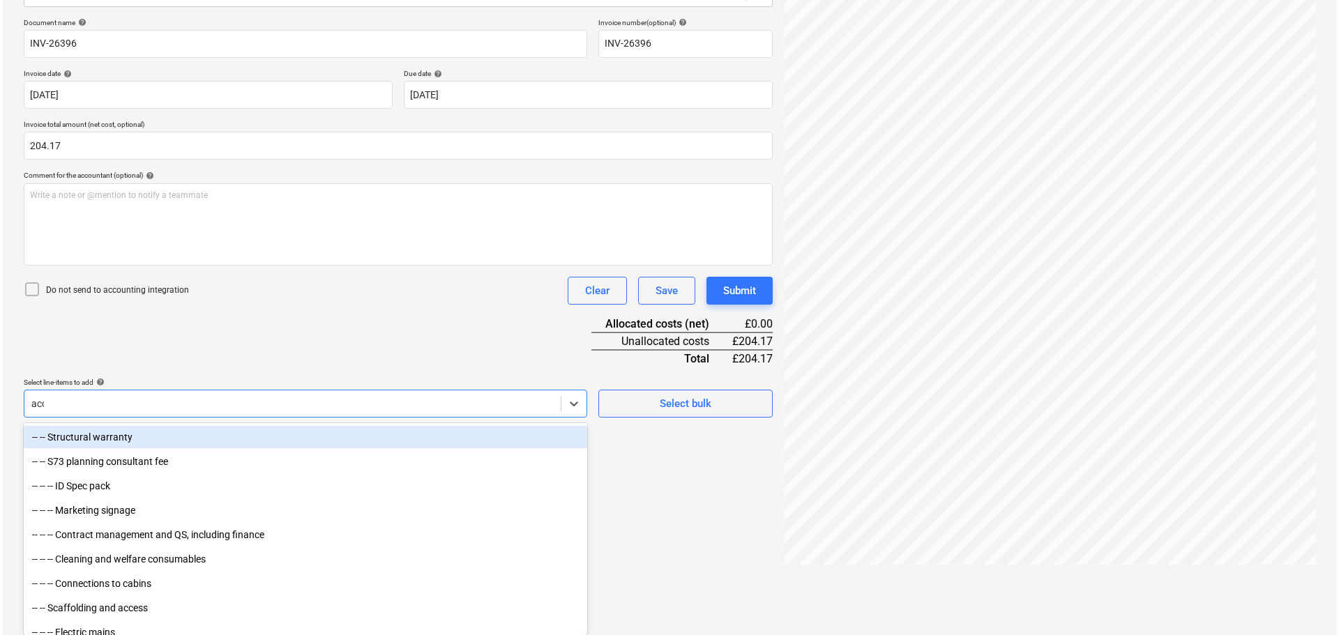
scroll to position [139, 0]
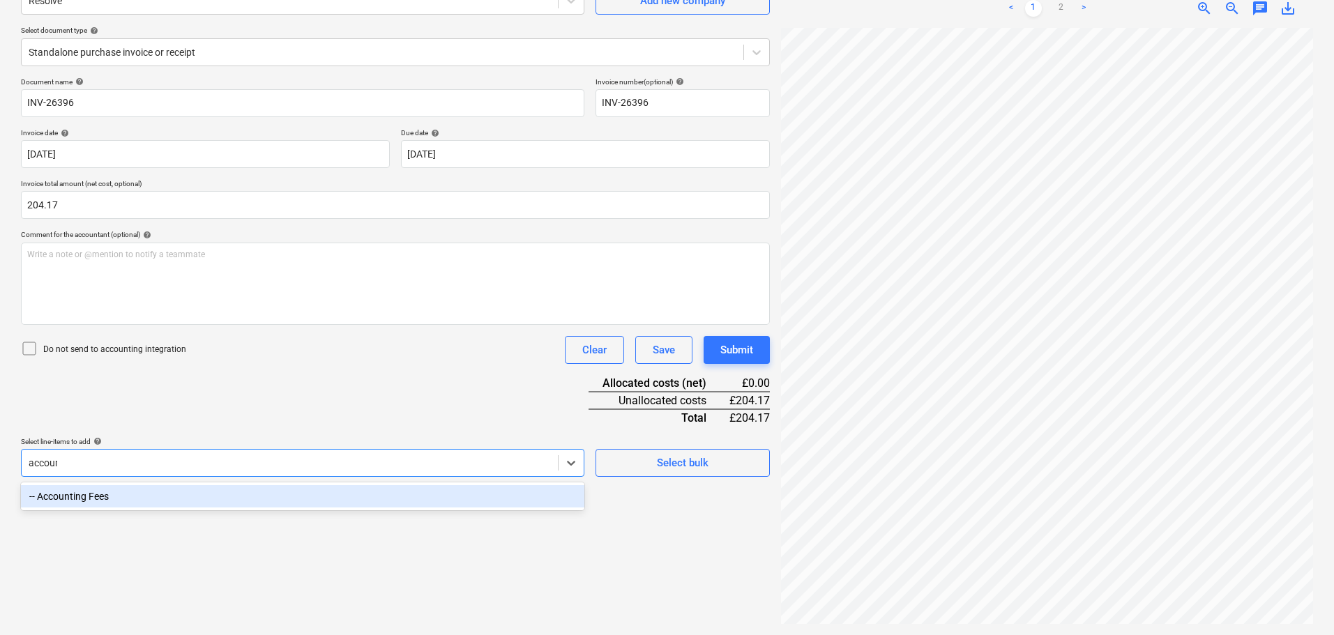
type input "account"
click at [126, 499] on div "-- Accounting Fees" at bounding box center [302, 496] width 563 height 22
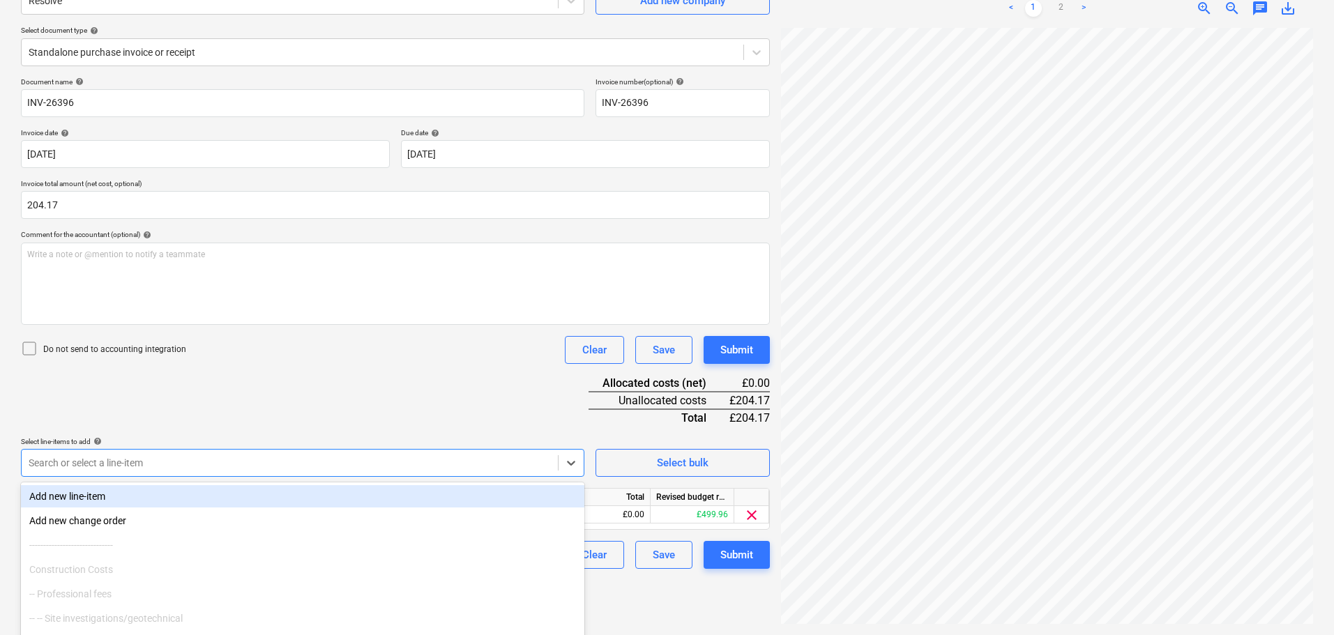
drag, startPoint x: 178, startPoint y: 393, endPoint x: 2, endPoint y: 311, distance: 194.6
click at [177, 391] on div "Document name help INV-26396 Invoice number (optional) help INV-26396 Invoice d…" at bounding box center [395, 323] width 749 height 492
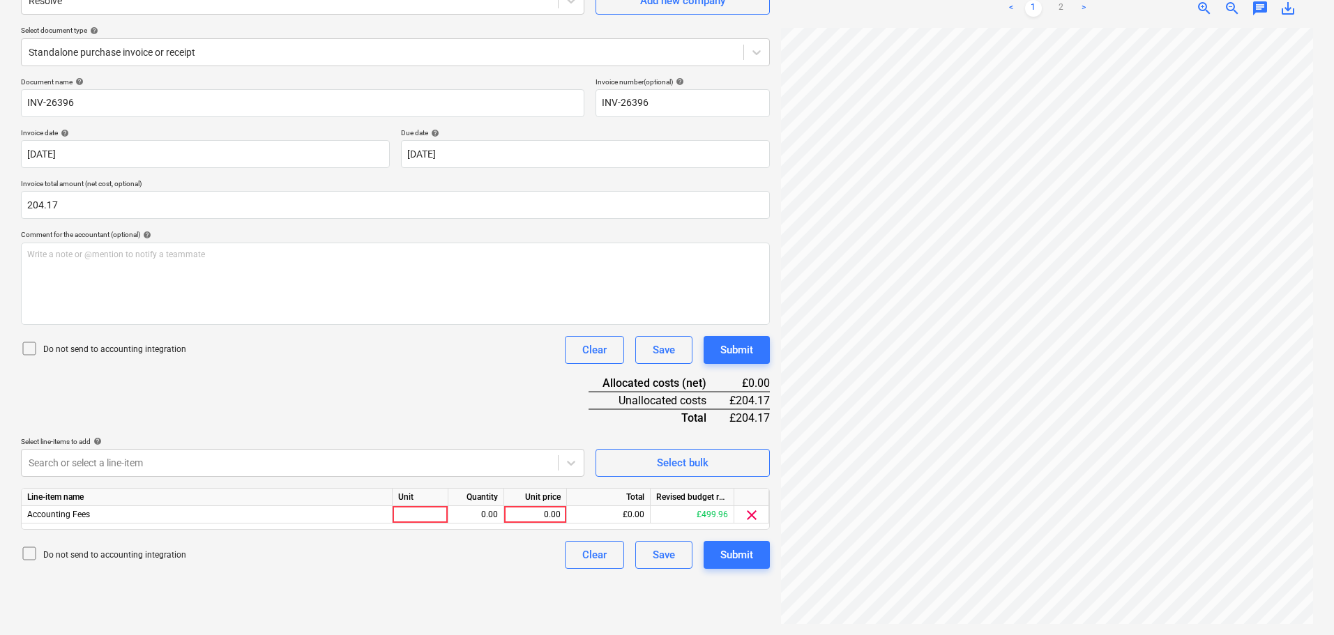
click at [27, 350] on icon at bounding box center [29, 348] width 17 height 17
click at [542, 510] on div "0.00" at bounding box center [535, 514] width 51 height 17
type input "204.17"
click at [535, 425] on div "Document name help INV-26396 Invoice number (optional) help INV-26396 Invoice d…" at bounding box center [395, 323] width 749 height 492
click at [746, 554] on div "Submit" at bounding box center [736, 555] width 33 height 18
